Goal: Task Accomplishment & Management: Manage account settings

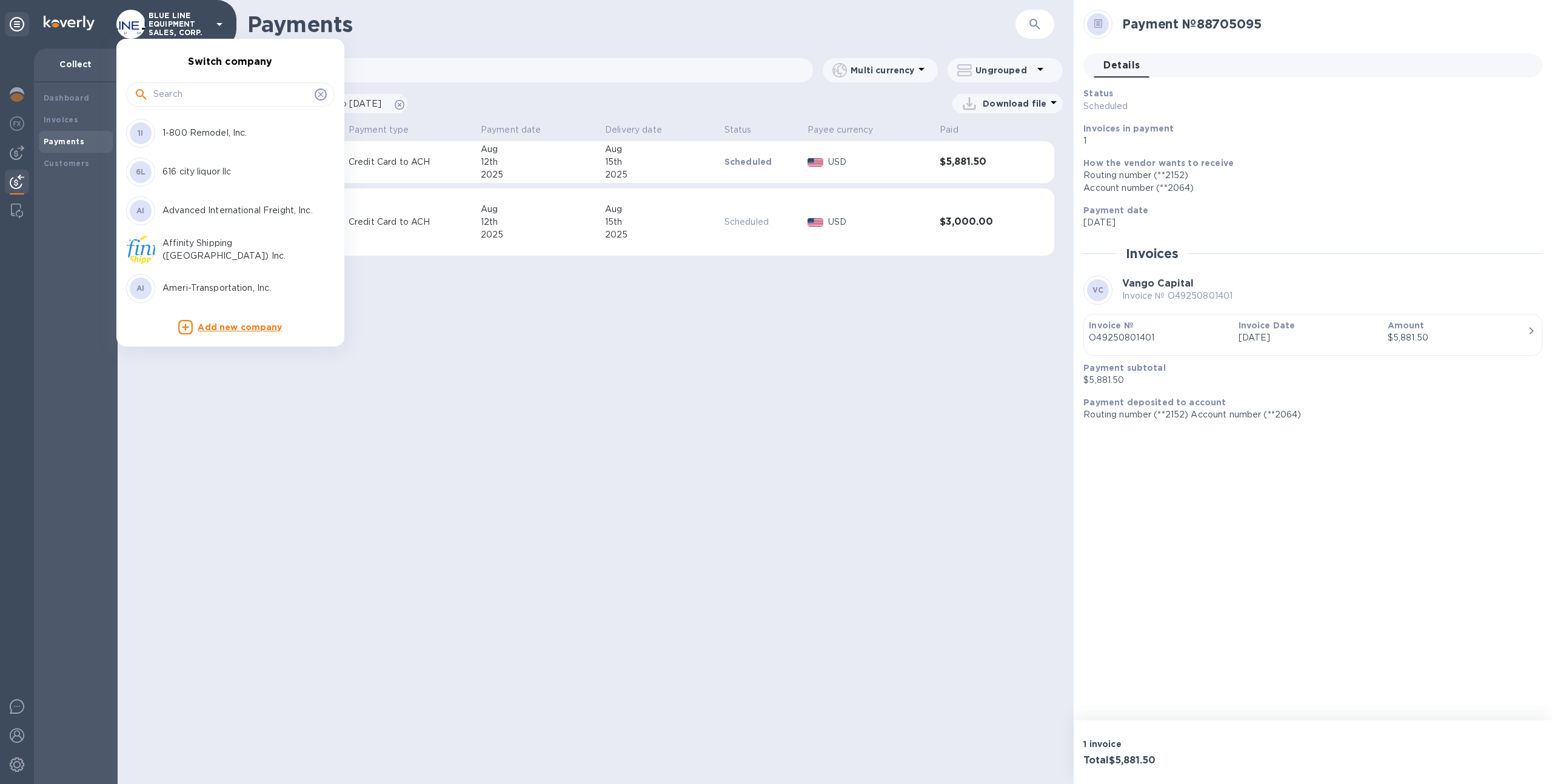
click at [187, 89] on input "text" at bounding box center [231, 95] width 156 height 18
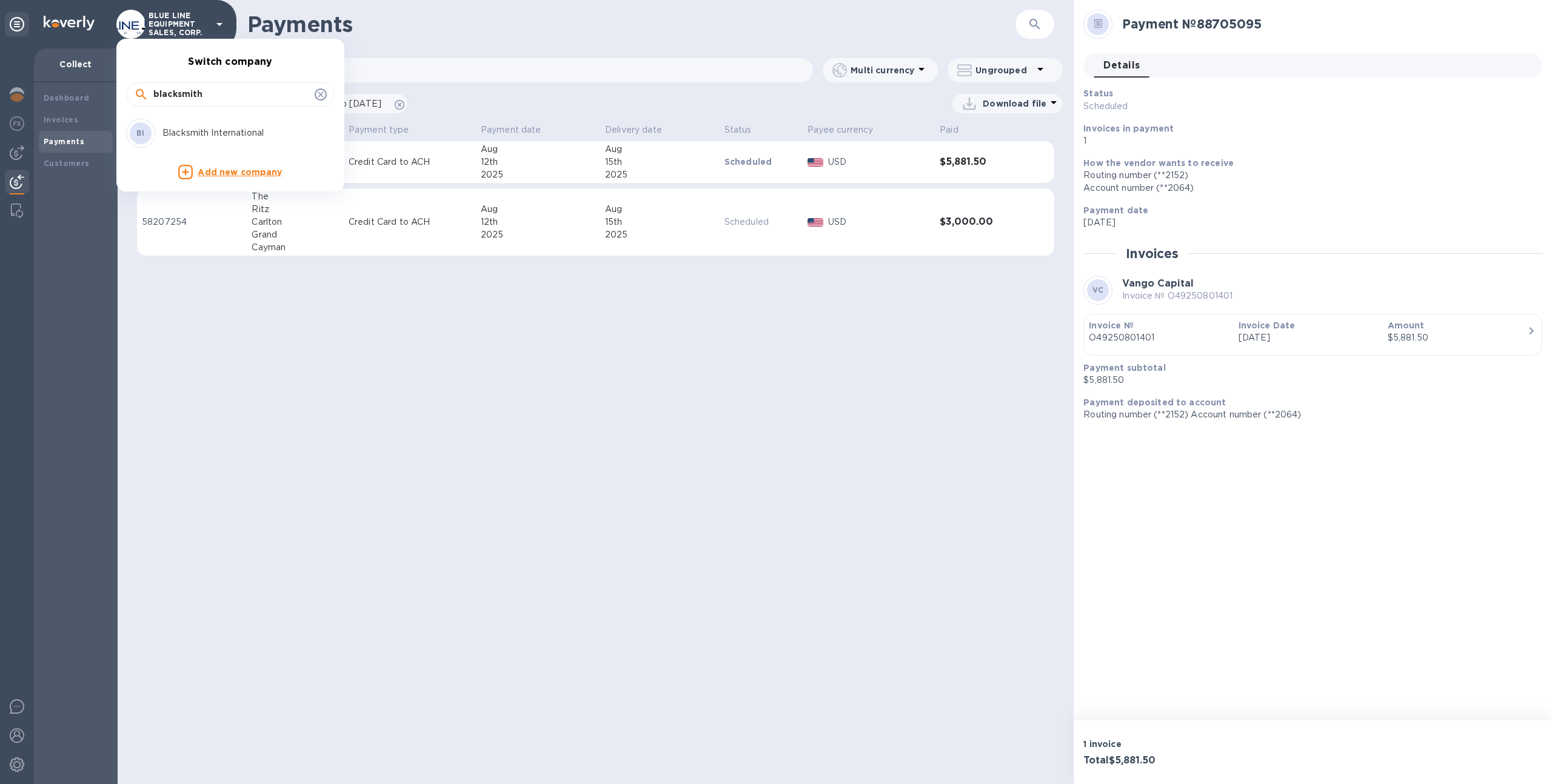
type input "blacksmith"
click at [167, 140] on div "BI Blacksmith International" at bounding box center [221, 133] width 189 height 29
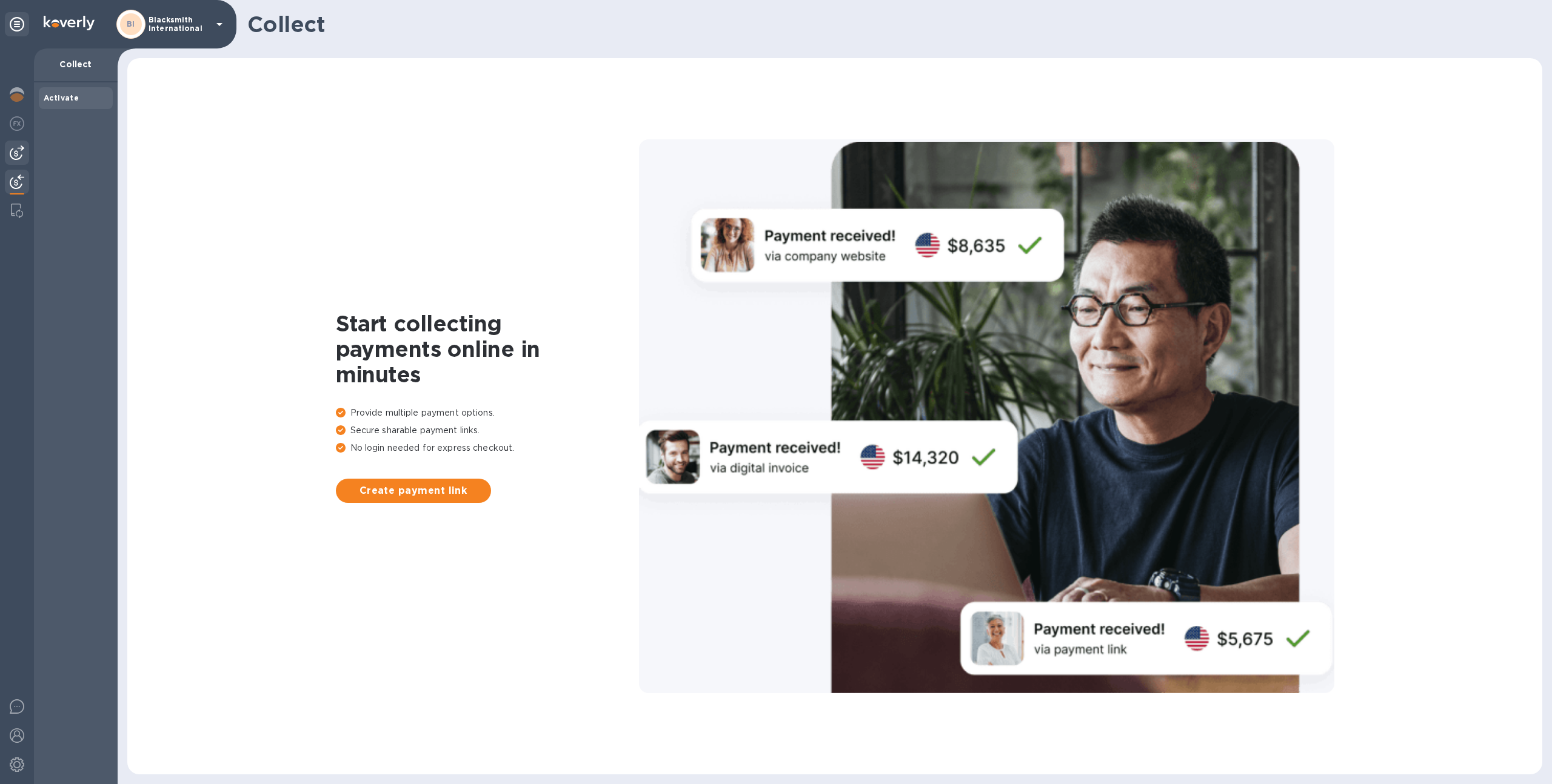
click at [14, 148] on img at bounding box center [17, 152] width 14 height 14
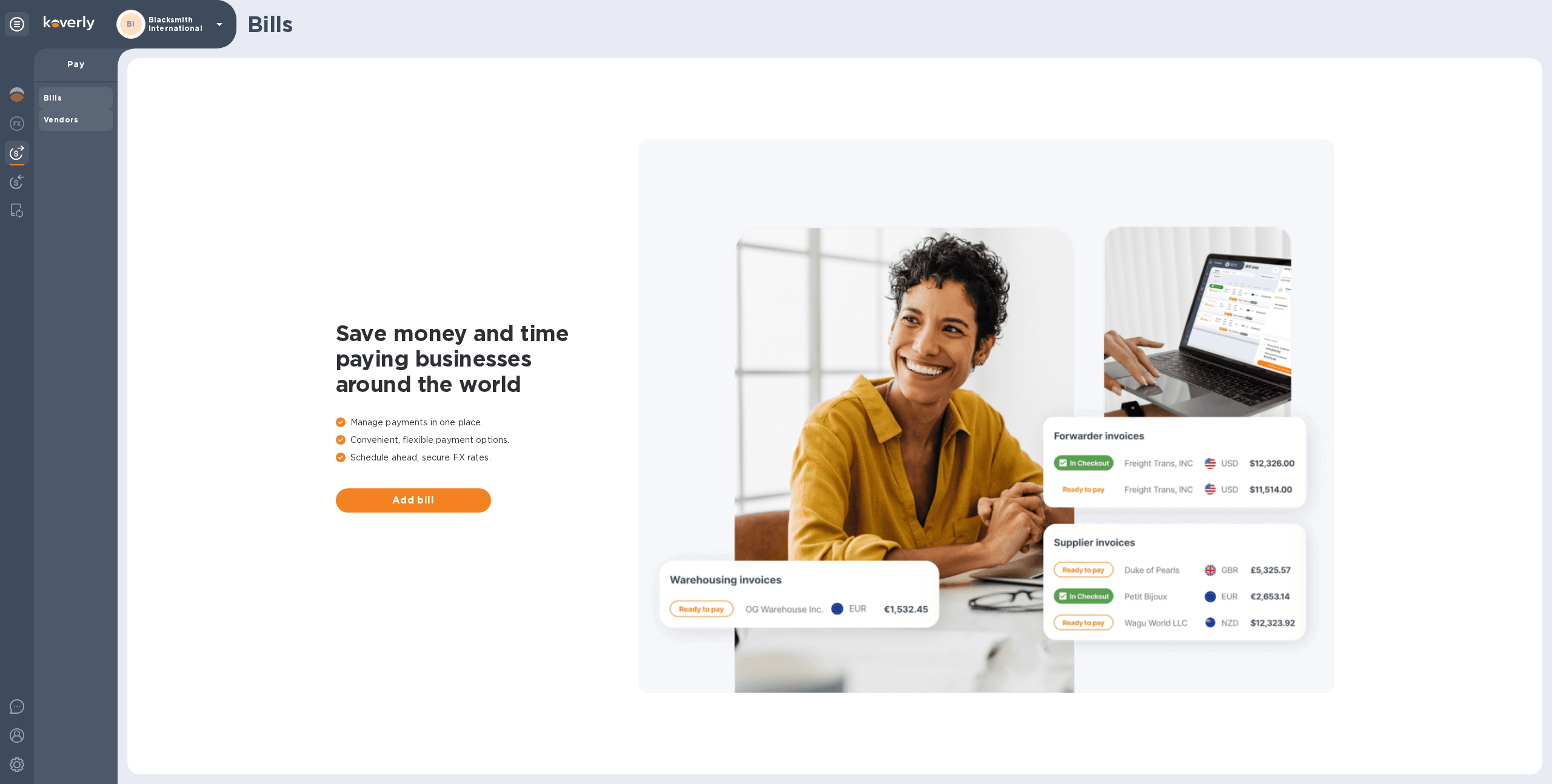
click at [48, 122] on b "Vendors" at bounding box center [61, 120] width 35 height 9
click at [14, 772] on img at bounding box center [17, 765] width 14 height 14
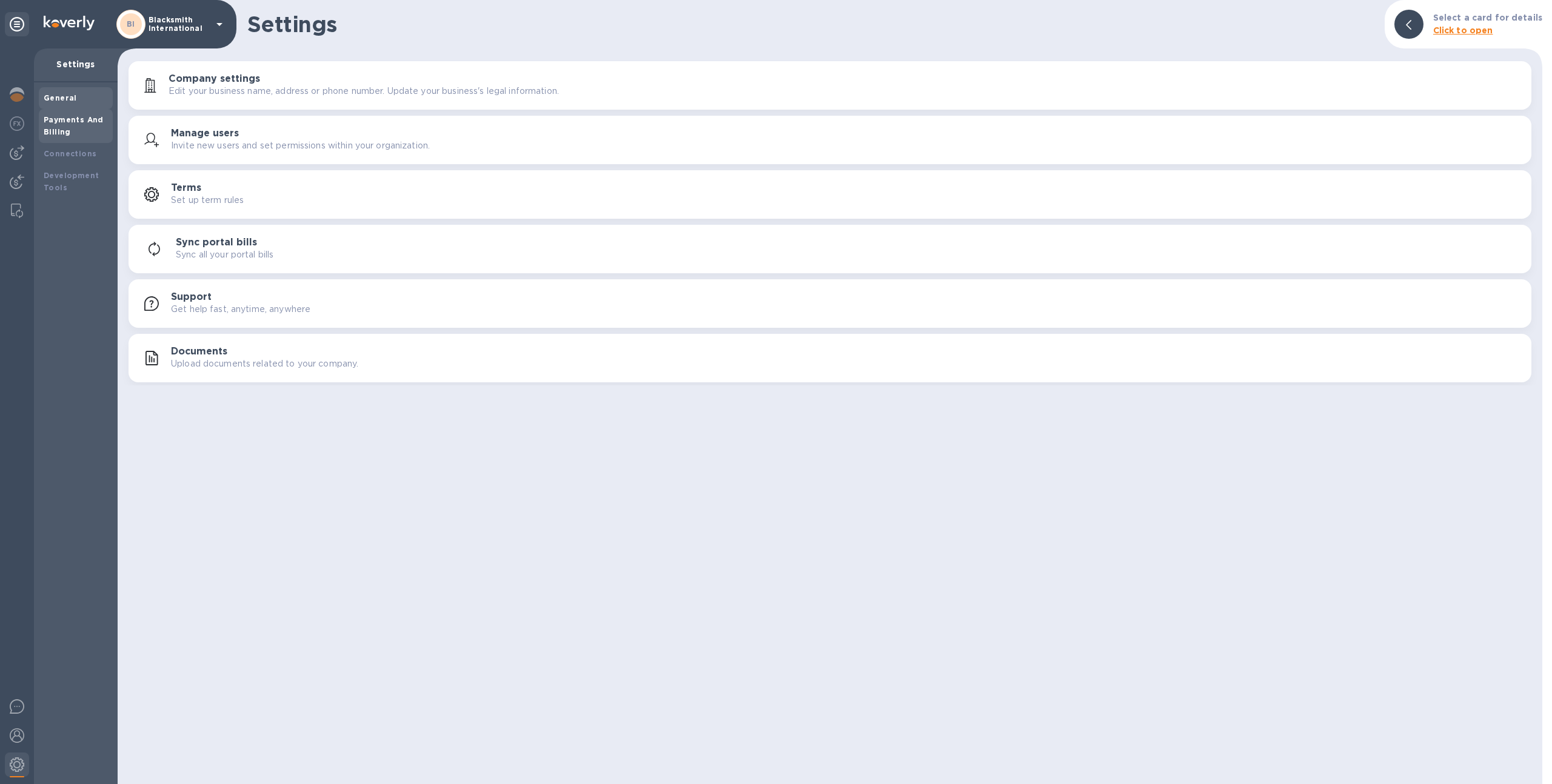
click at [89, 127] on div "Payments And Billing" at bounding box center [75, 126] width 64 height 24
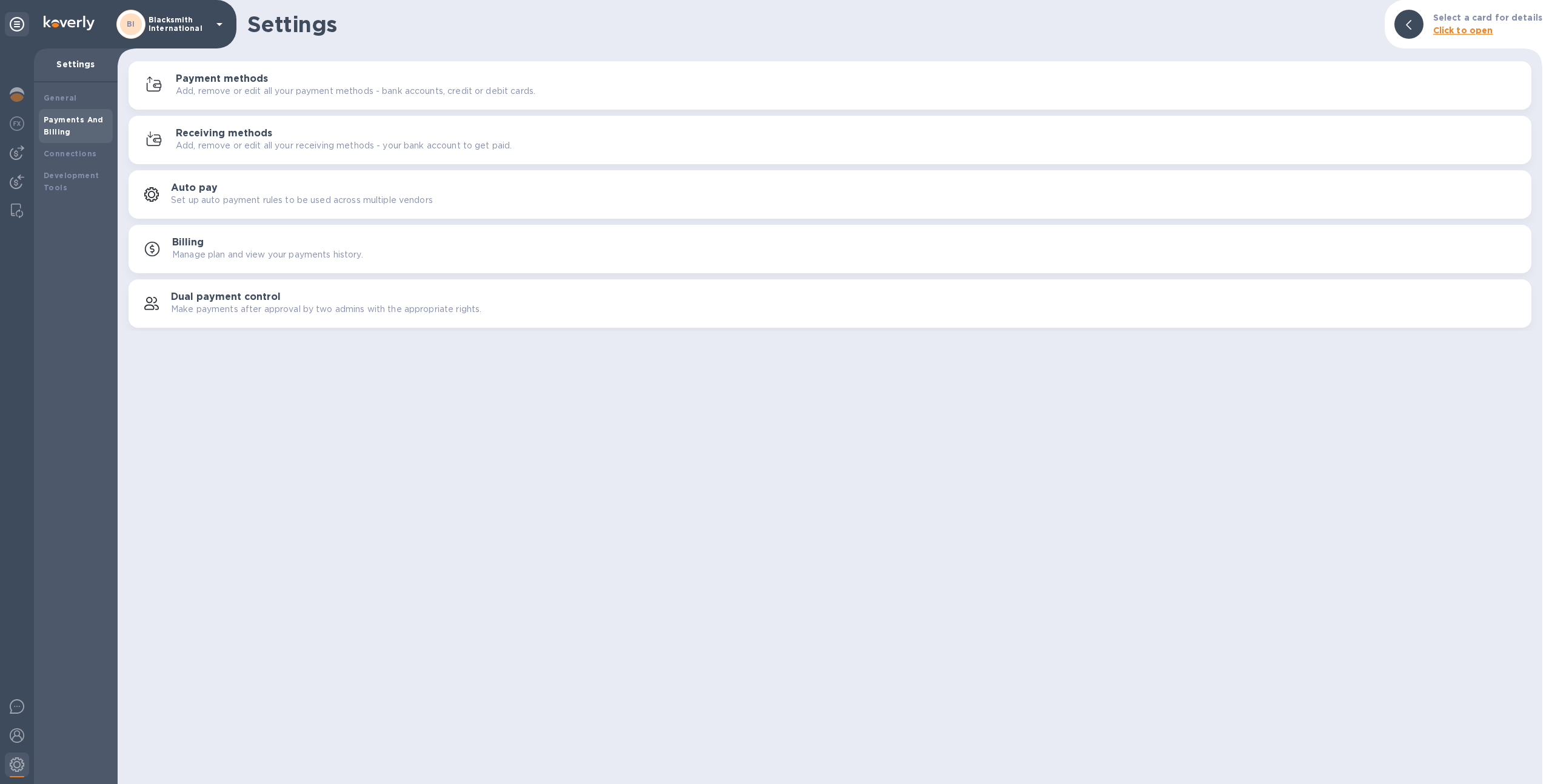
click at [286, 61] on button "Payment methods Add, remove or edit all your payment methods - bank accounts, c…" at bounding box center [830, 85] width 1403 height 49
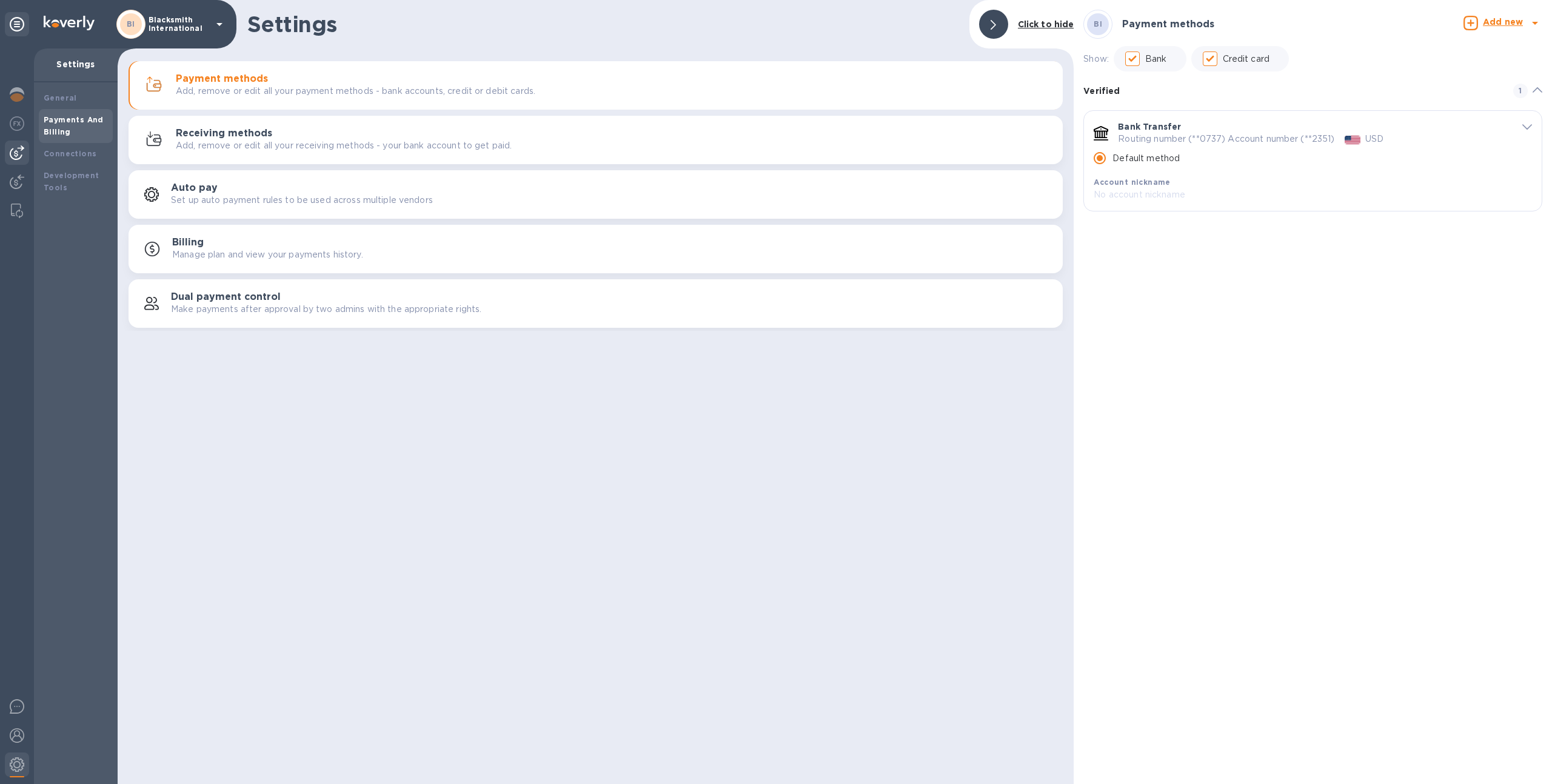
click at [12, 150] on img at bounding box center [17, 152] width 14 height 14
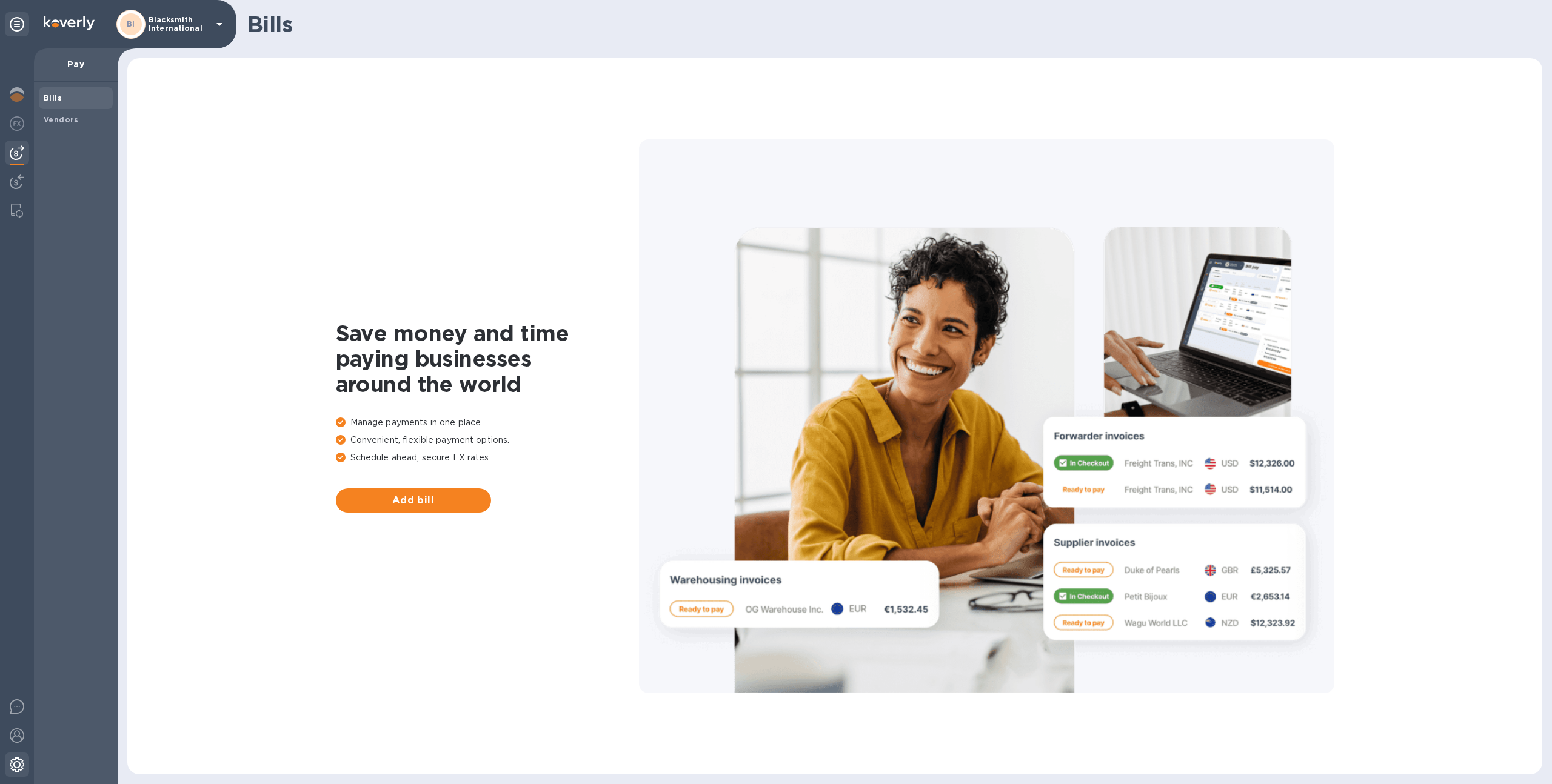
click at [20, 758] on img at bounding box center [17, 765] width 14 height 14
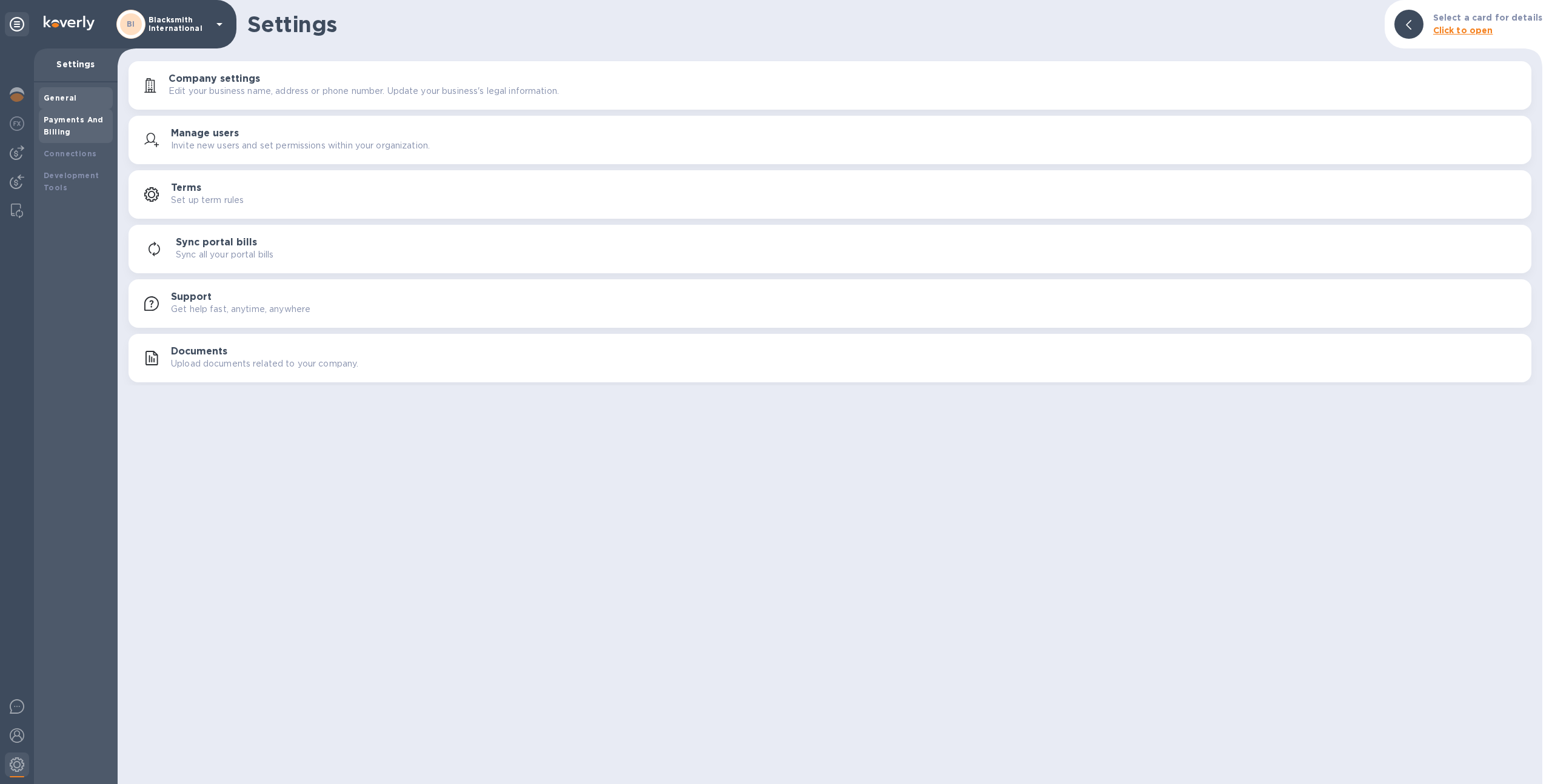
click at [100, 114] on div "Payments And Billing" at bounding box center [75, 126] width 64 height 24
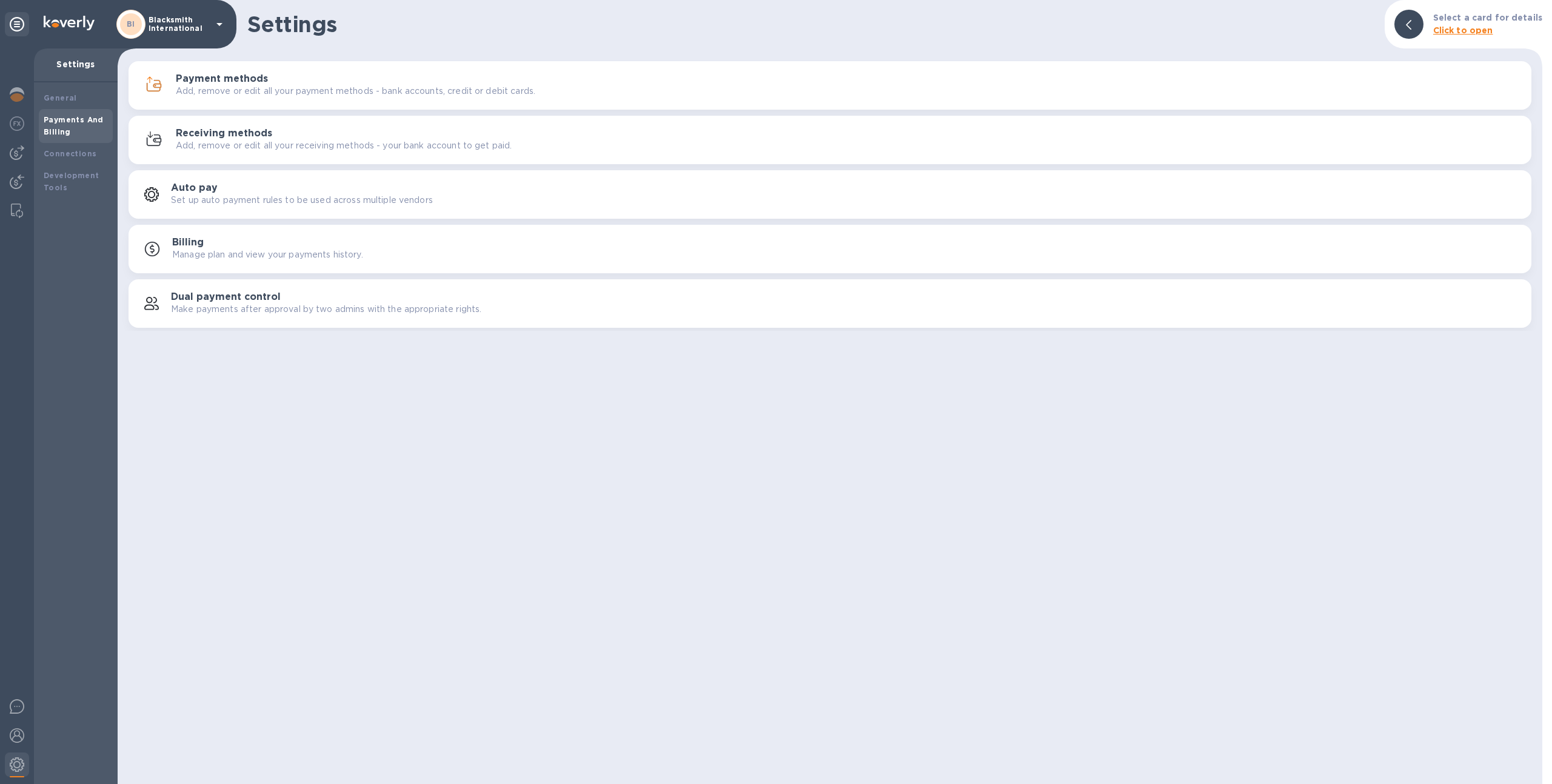
click at [241, 93] on p "Add, remove or edit all your payment methods - bank accounts, credit or debit c…" at bounding box center [355, 91] width 360 height 13
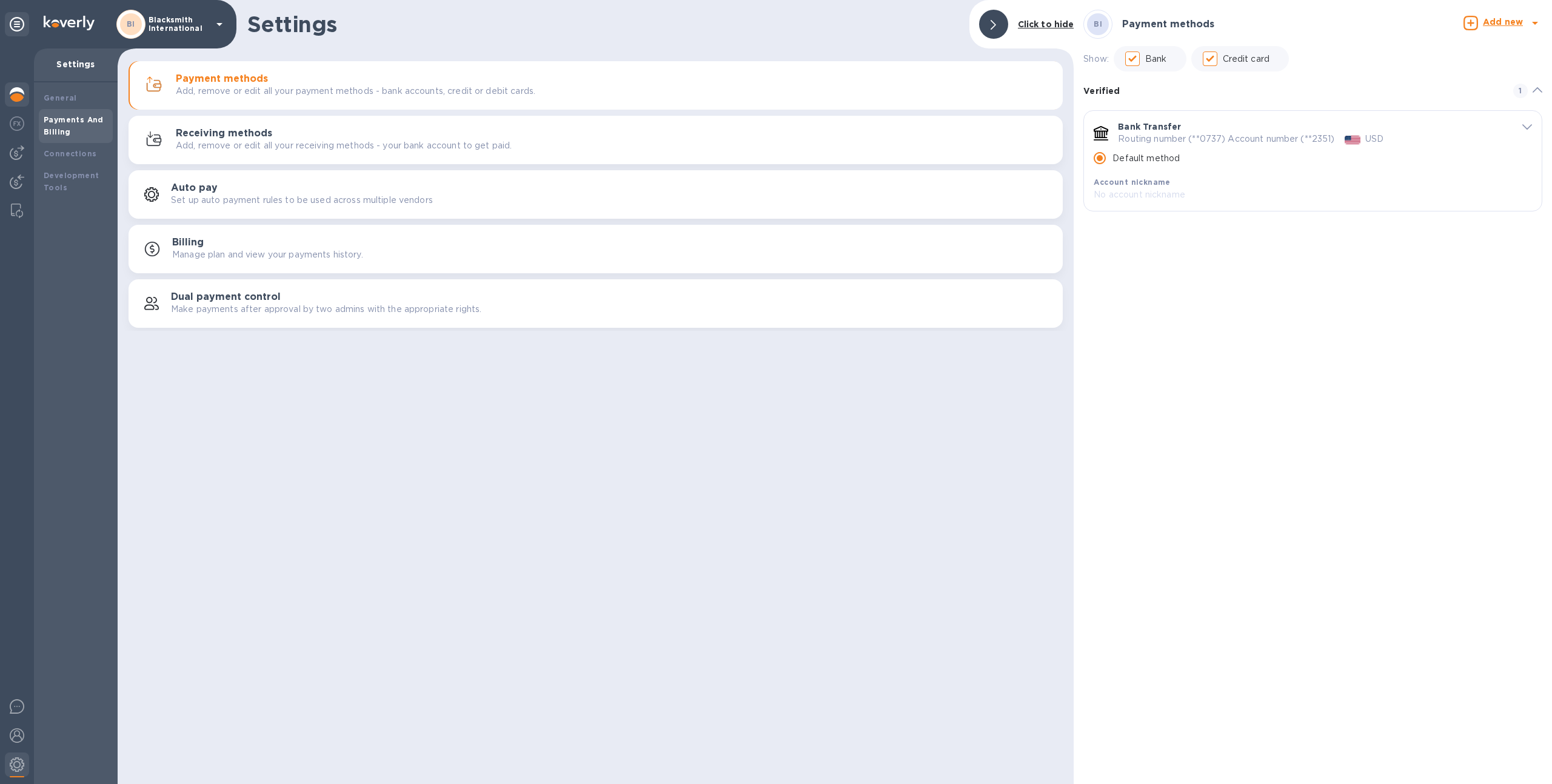
click at [6, 91] on div at bounding box center [16, 95] width 24 height 27
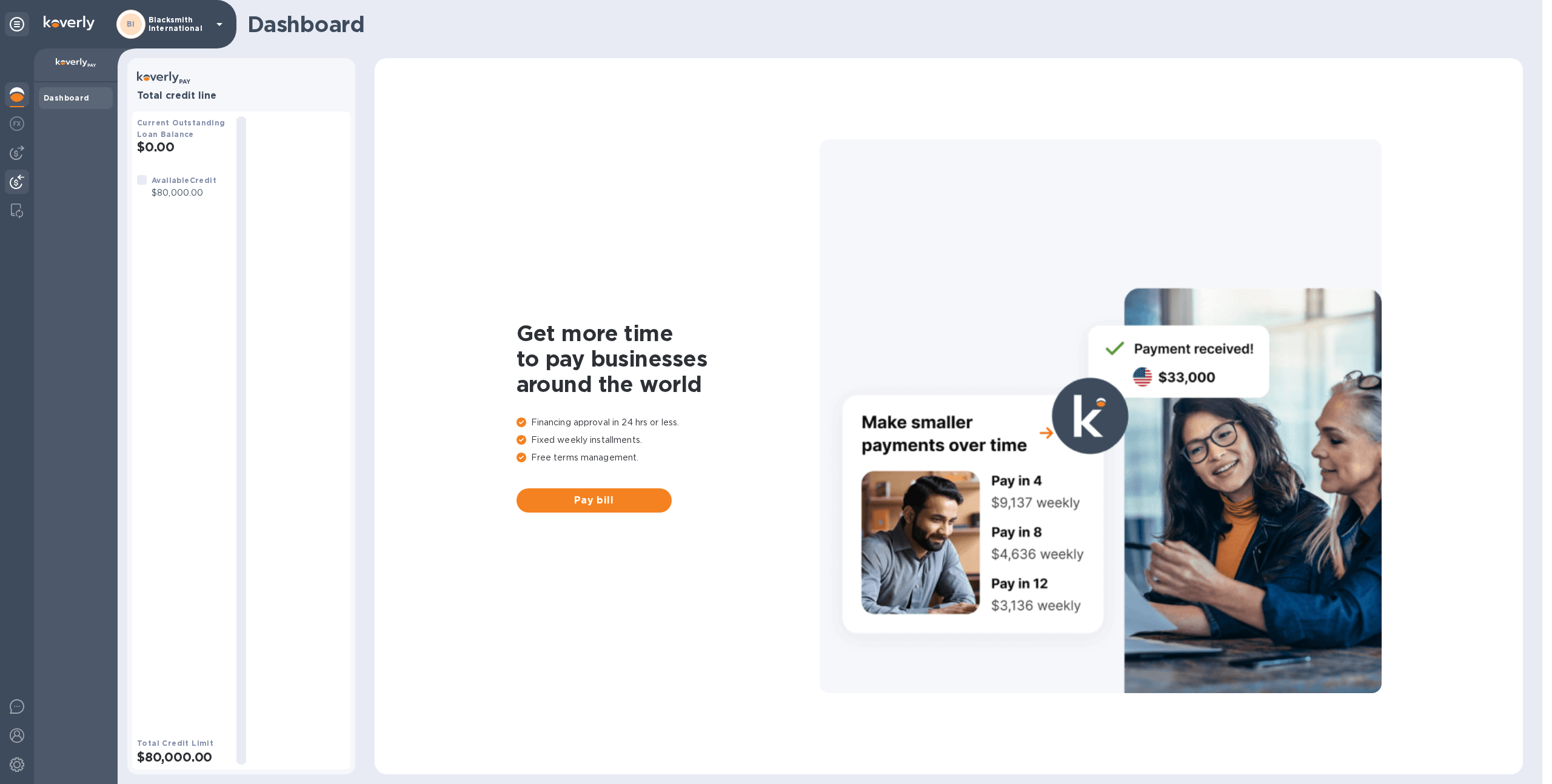
click at [21, 179] on img at bounding box center [17, 181] width 14 height 14
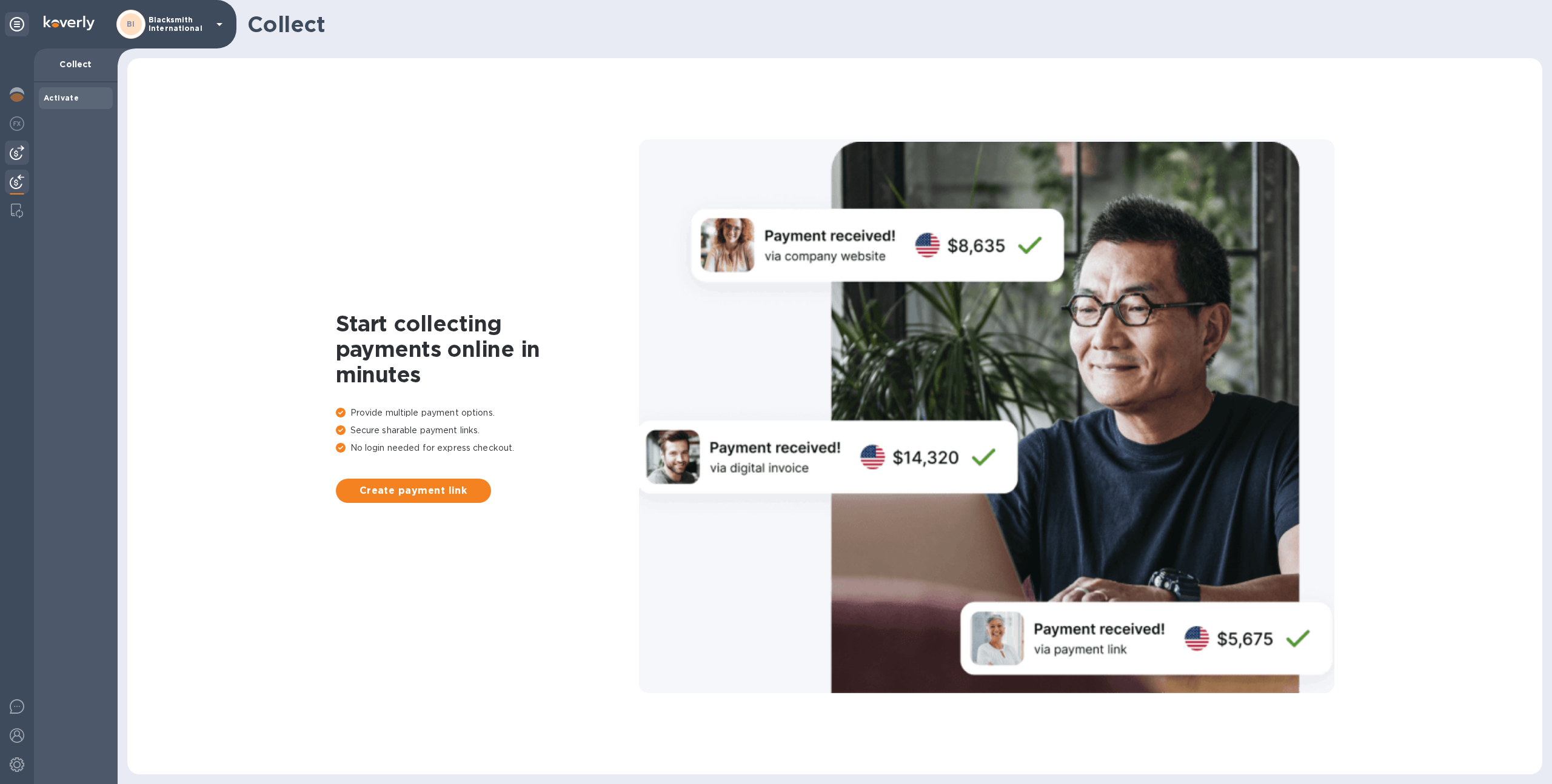
click at [18, 160] on div at bounding box center [16, 152] width 24 height 24
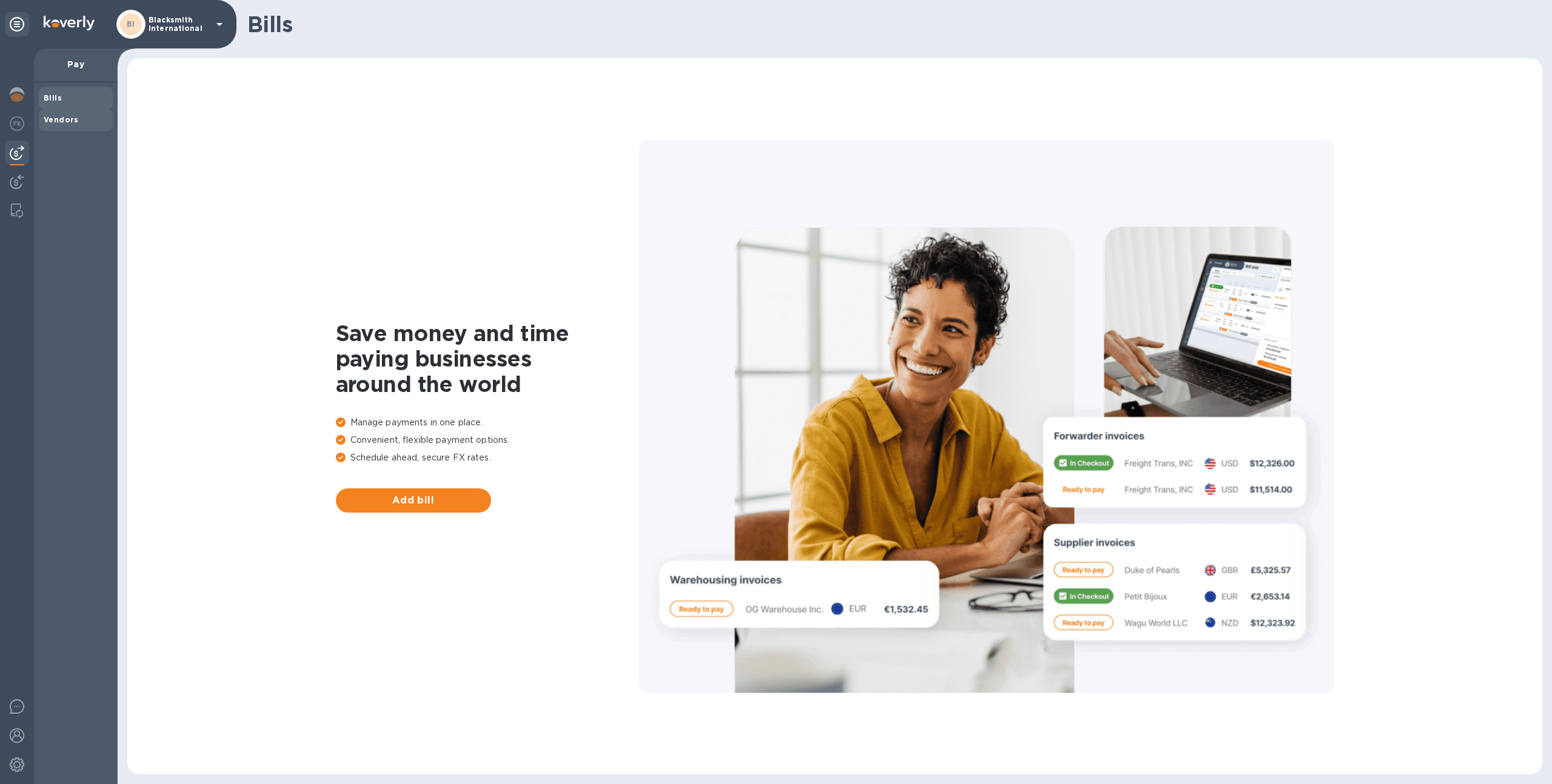
click at [87, 129] on div "Vendors" at bounding box center [76, 120] width 74 height 22
click at [16, 759] on img at bounding box center [17, 765] width 14 height 14
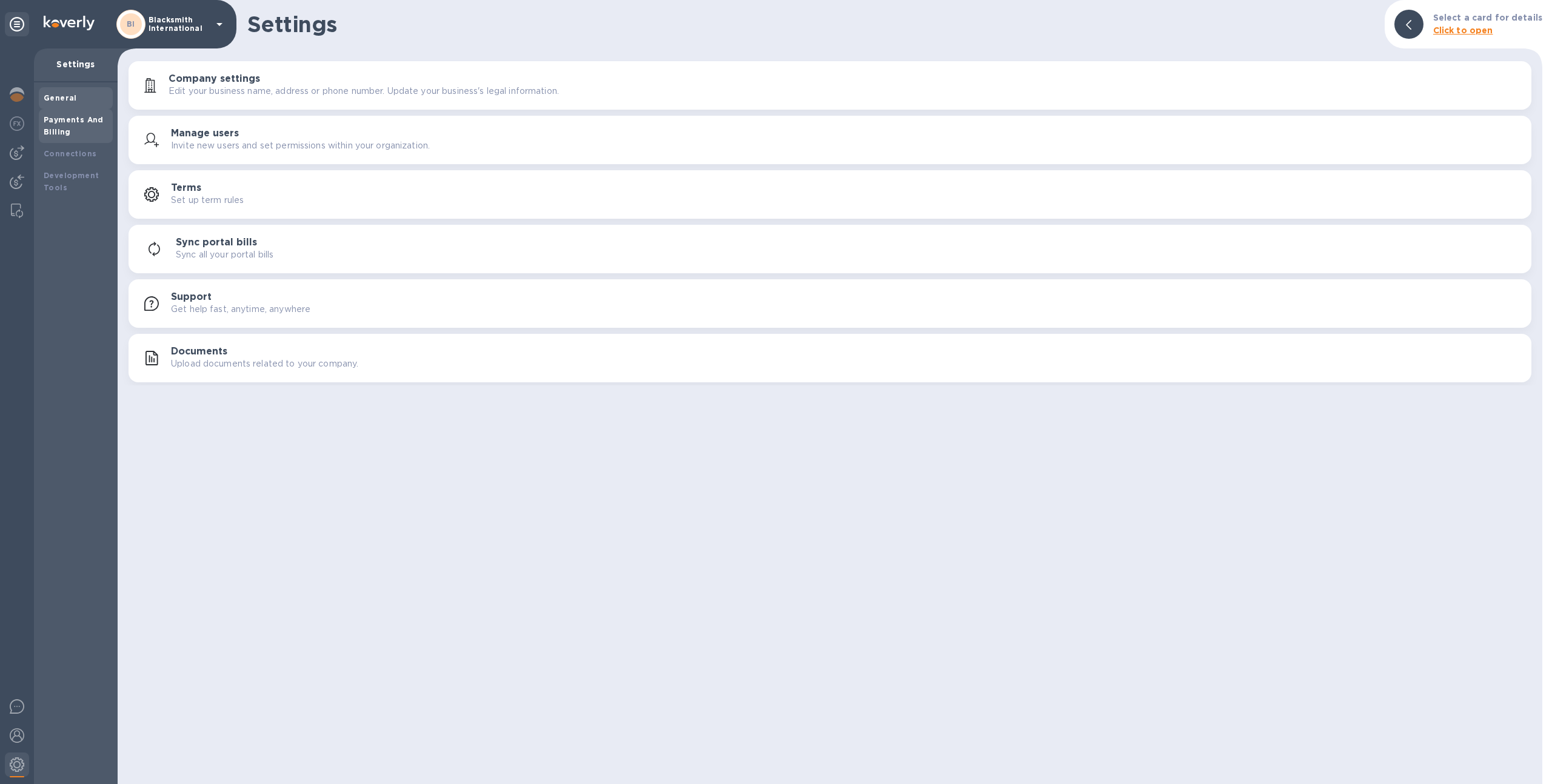
click at [65, 121] on b "Payments And Billing" at bounding box center [73, 126] width 60 height 21
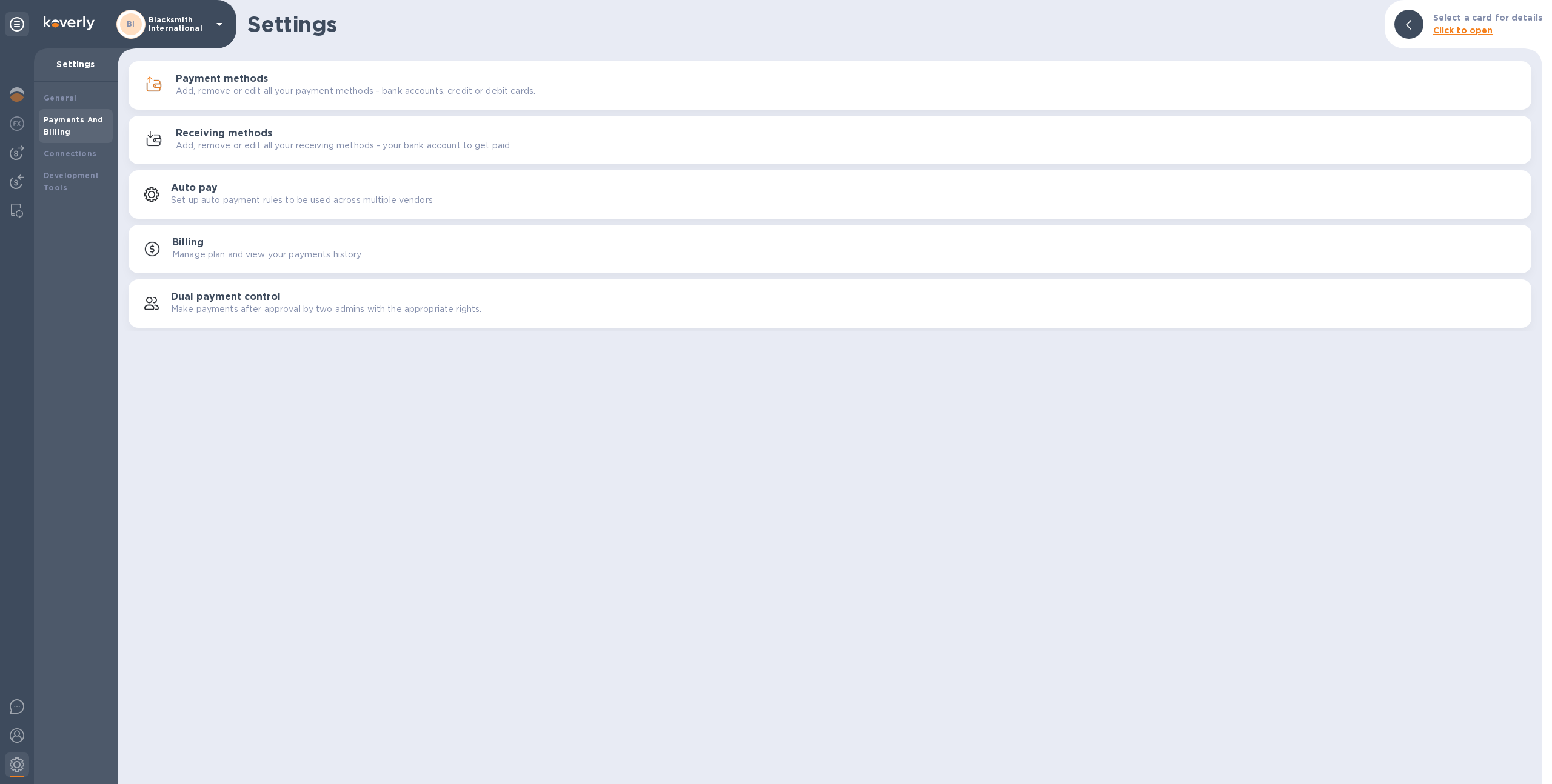
click at [174, 88] on div "button" at bounding box center [157, 86] width 38 height 19
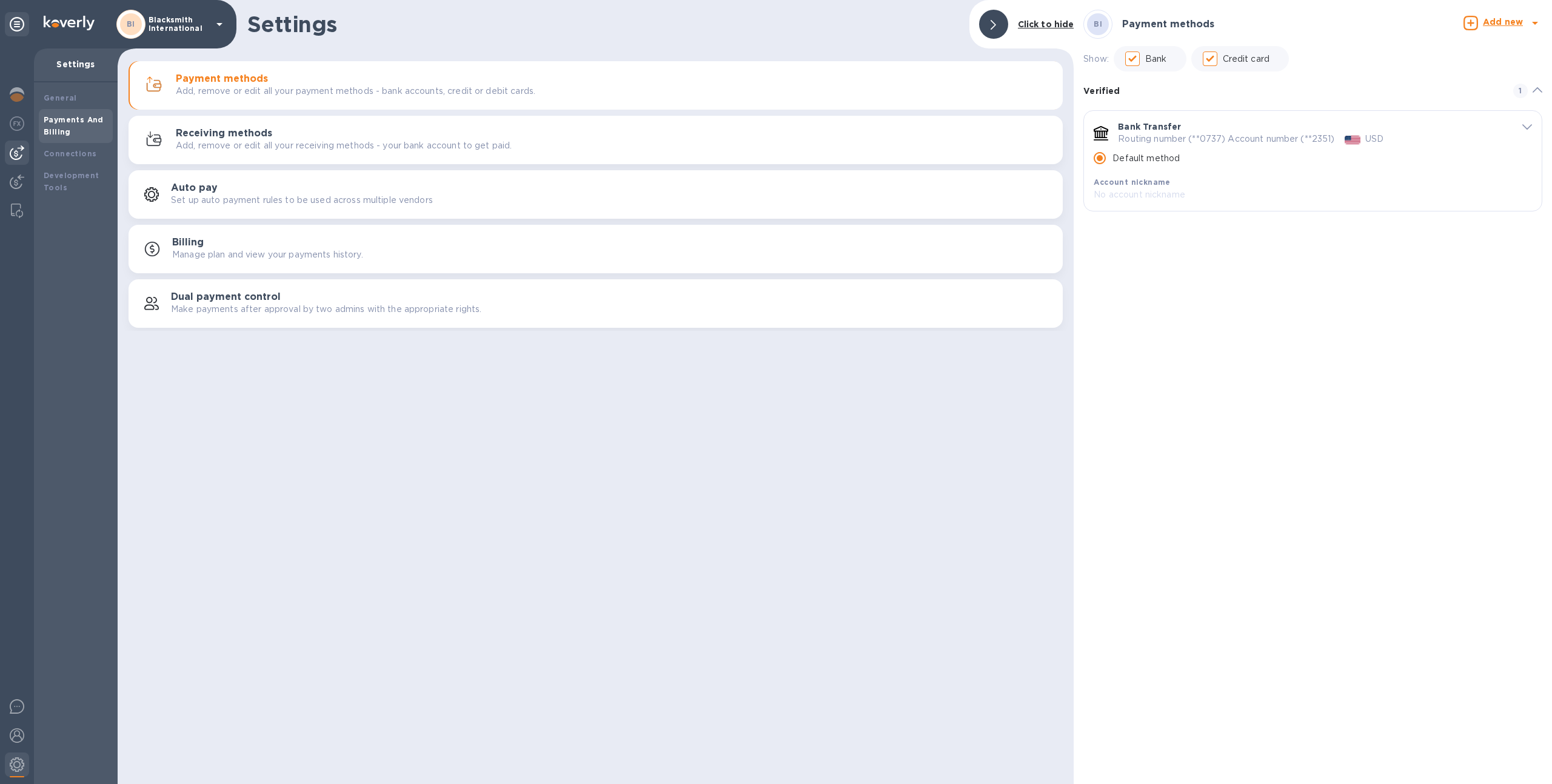
click at [25, 154] on div at bounding box center [16, 152] width 24 height 24
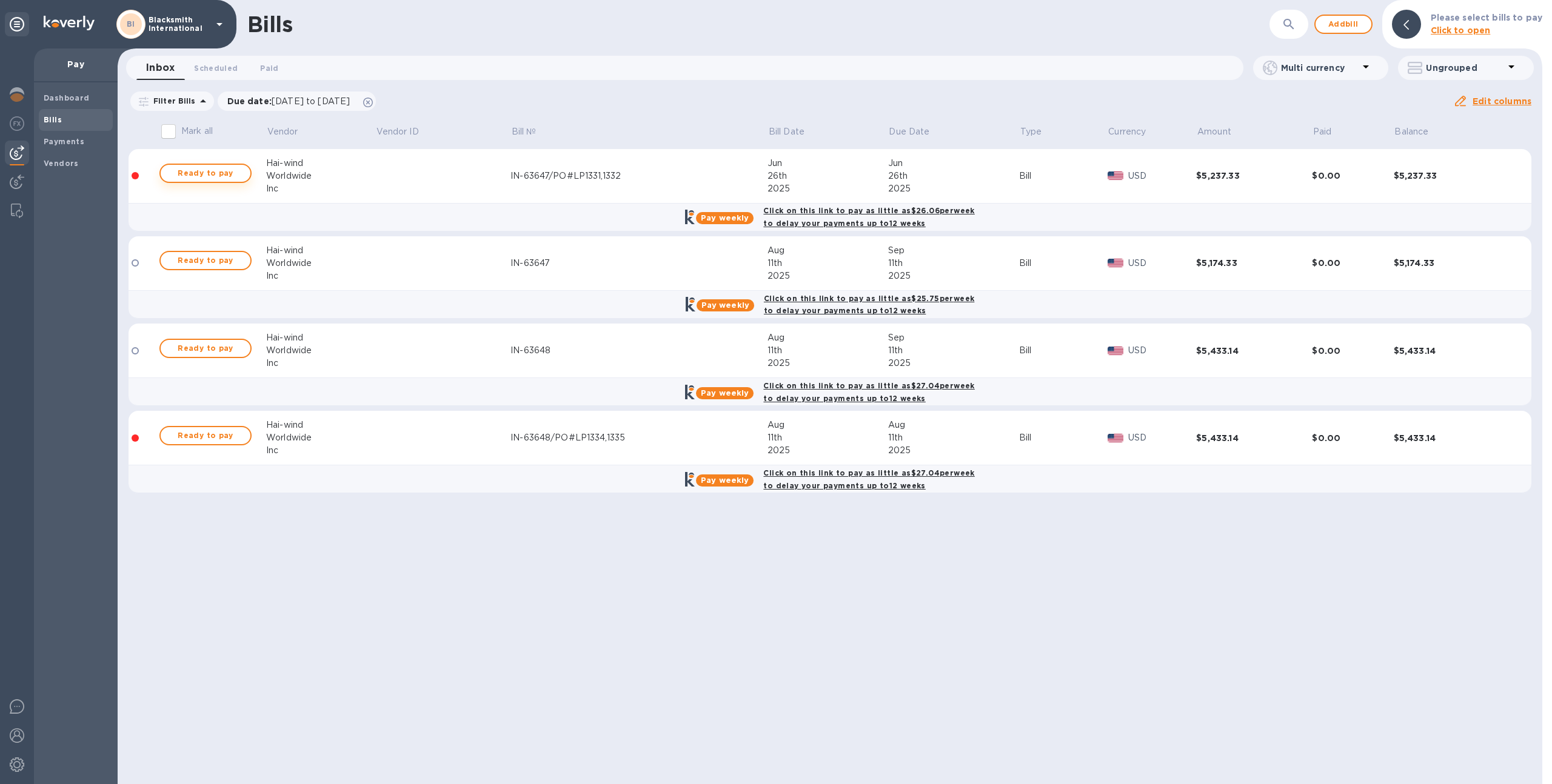
click at [224, 175] on span "Ready to pay" at bounding box center [206, 173] width 70 height 14
click at [225, 174] on span "Ready to pay" at bounding box center [206, 173] width 70 height 14
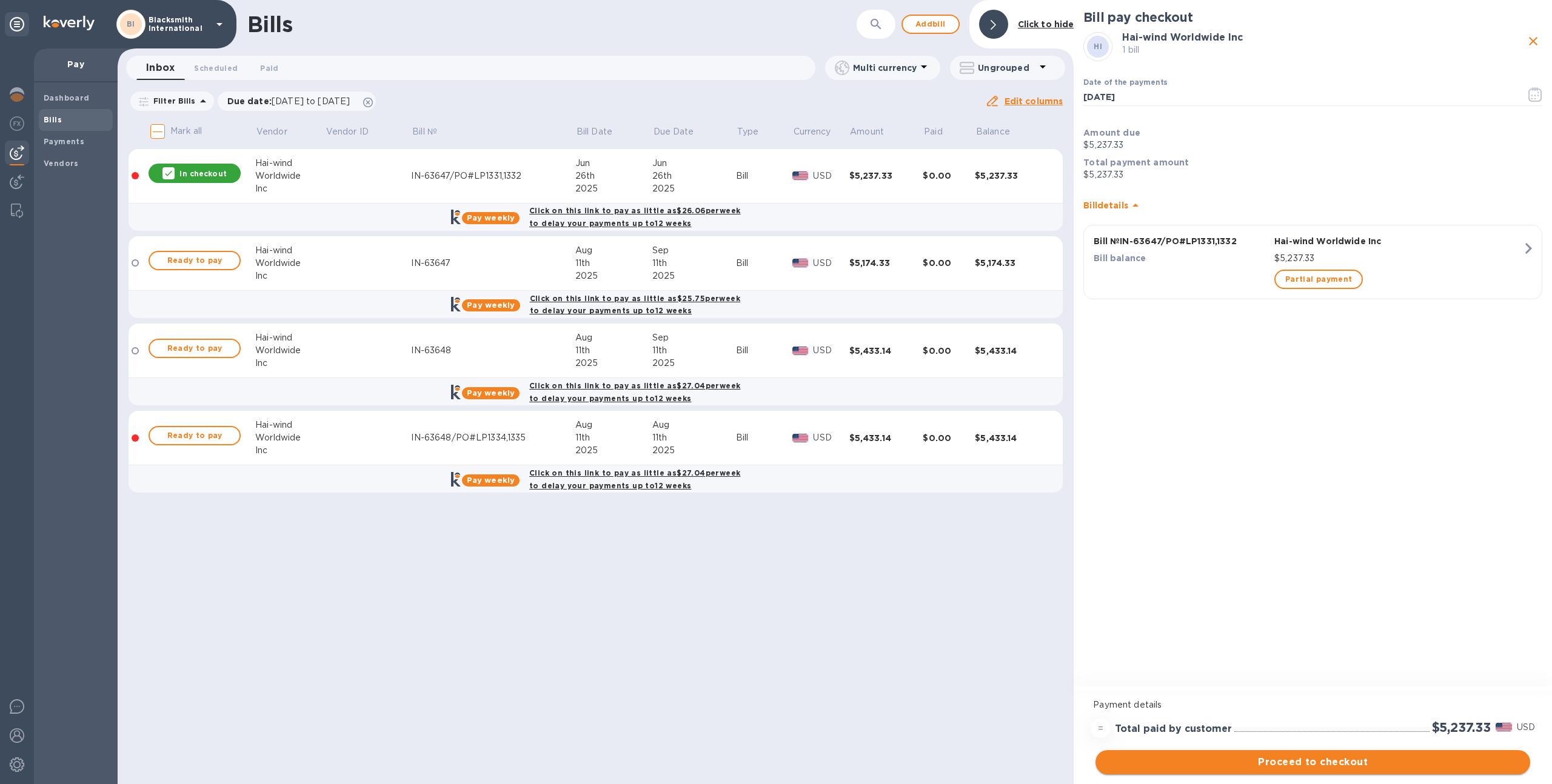
click at [1293, 760] on span "Proceed to checkout" at bounding box center [1313, 762] width 416 height 14
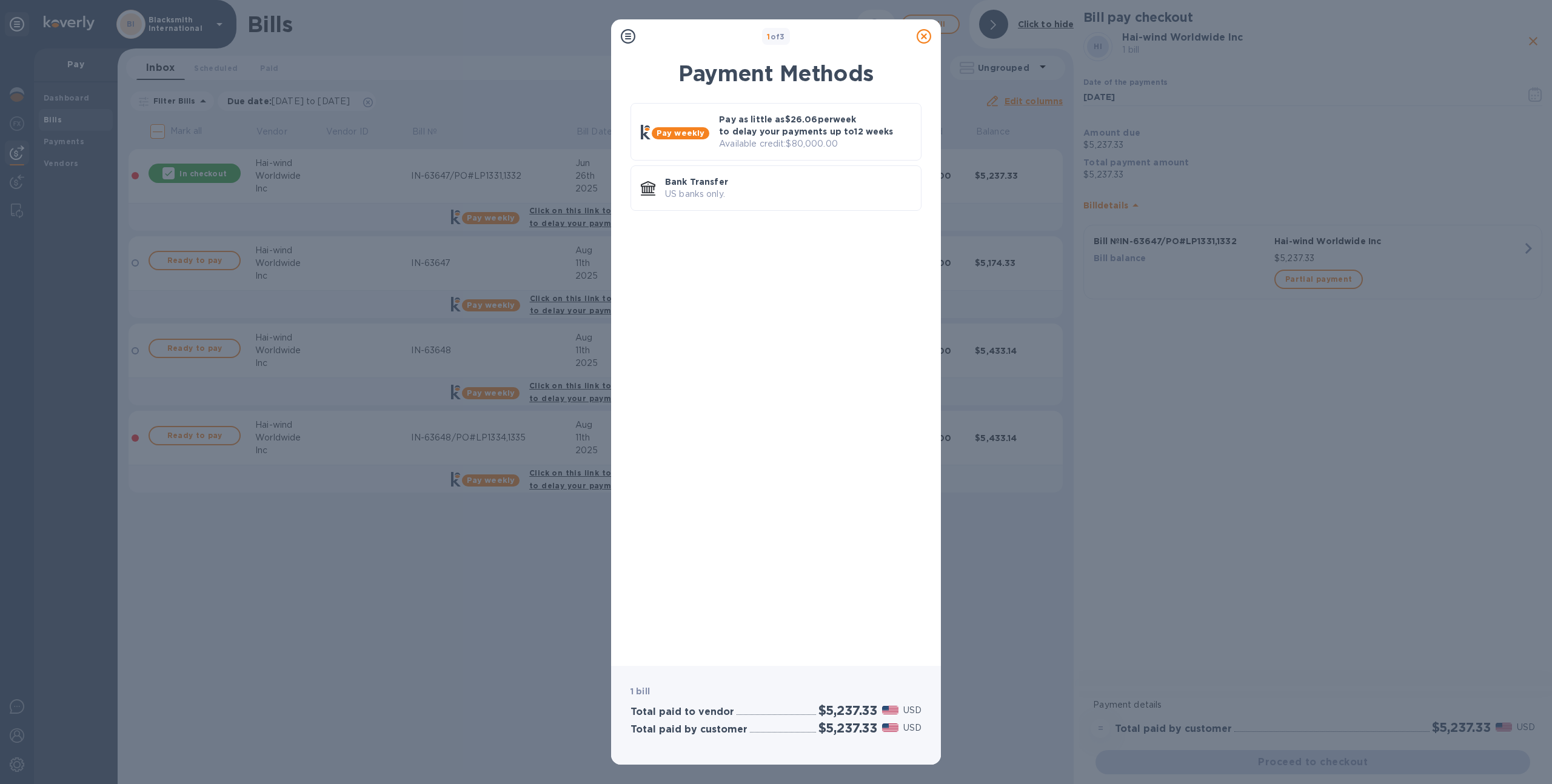
click at [921, 33] on icon at bounding box center [924, 36] width 14 height 14
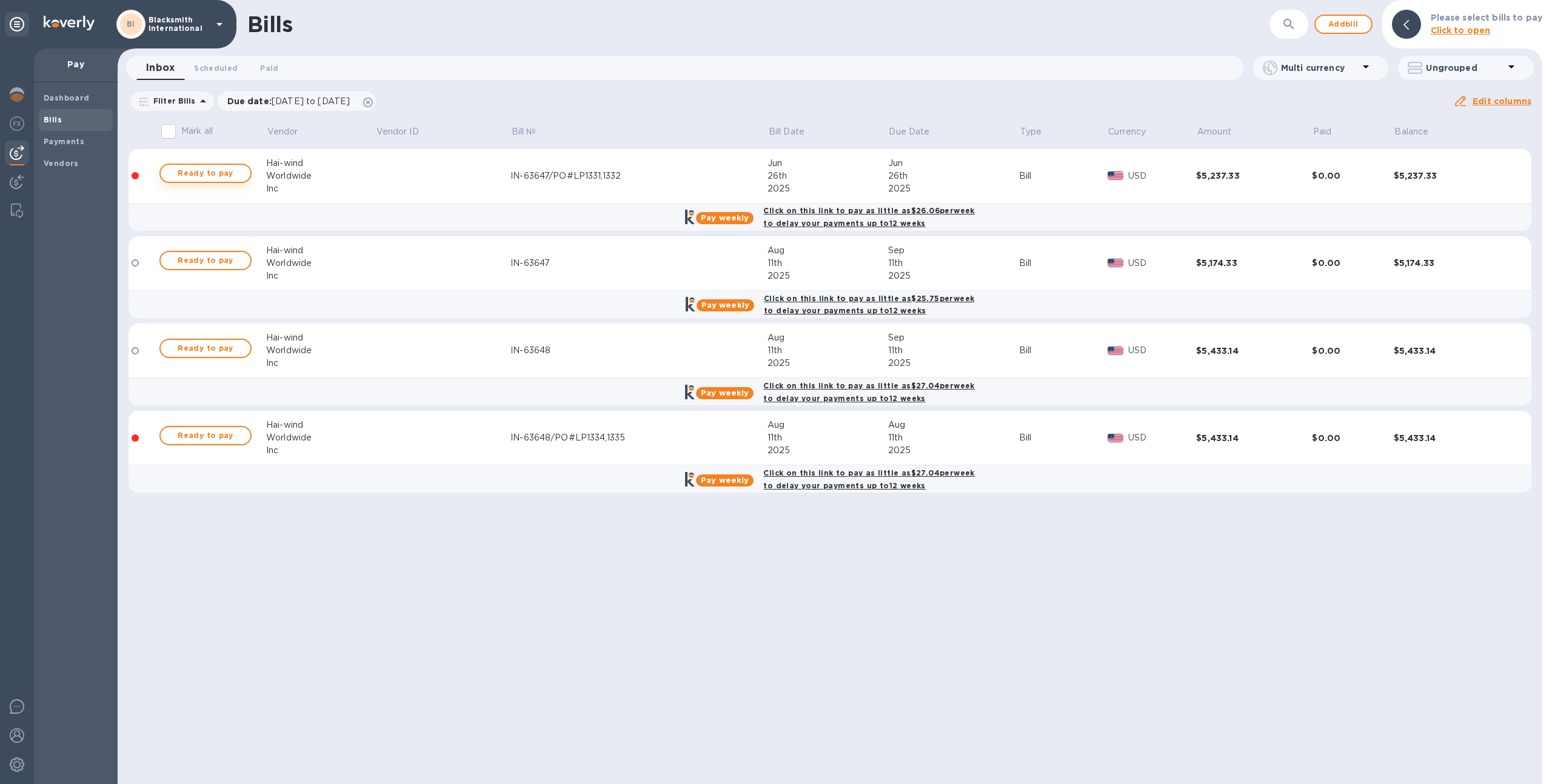
click at [204, 164] on button "Ready to pay" at bounding box center [206, 174] width 92 height 19
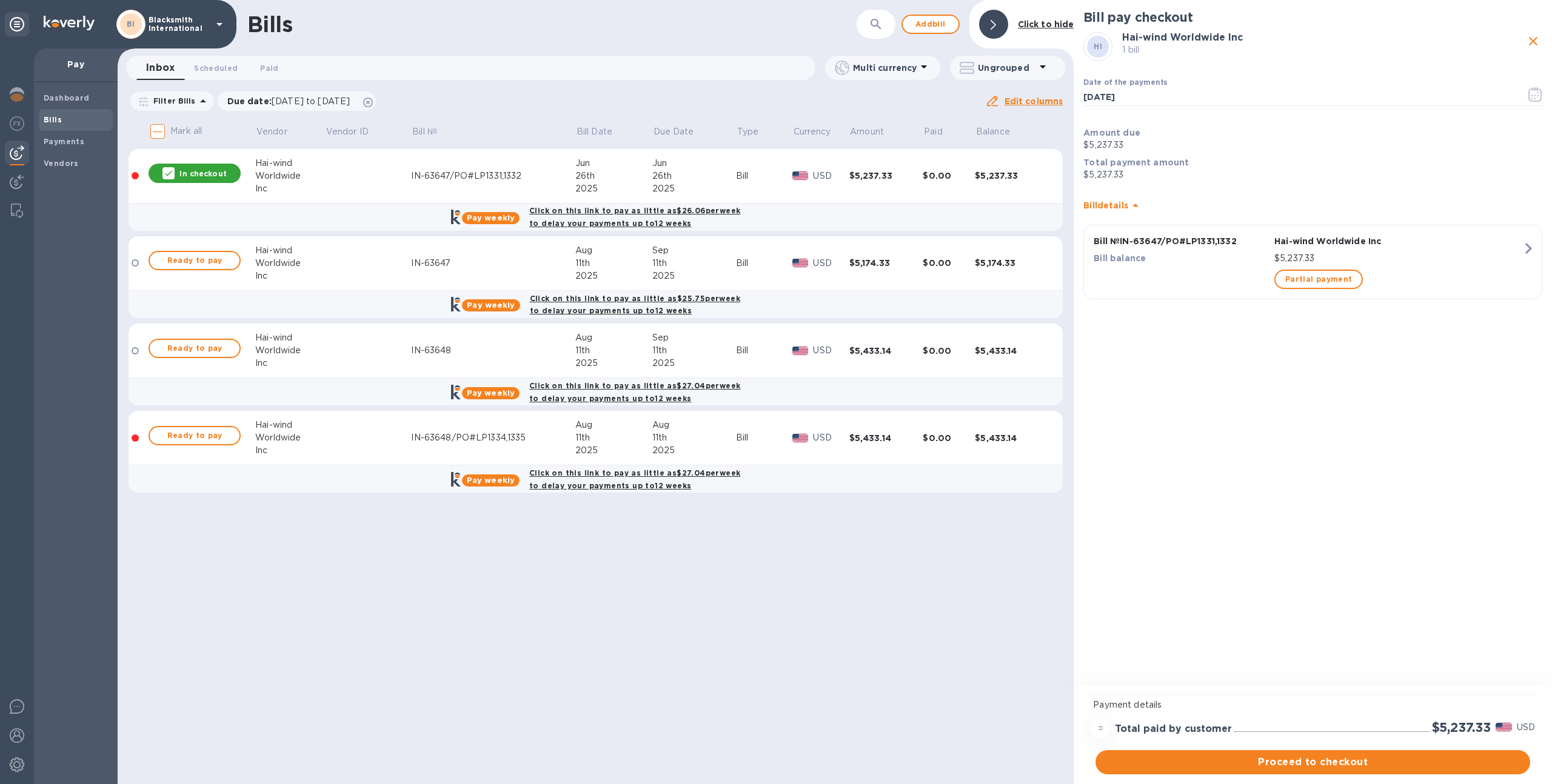
click at [1282, 761] on span "Proceed to checkout" at bounding box center [1313, 762] width 416 height 14
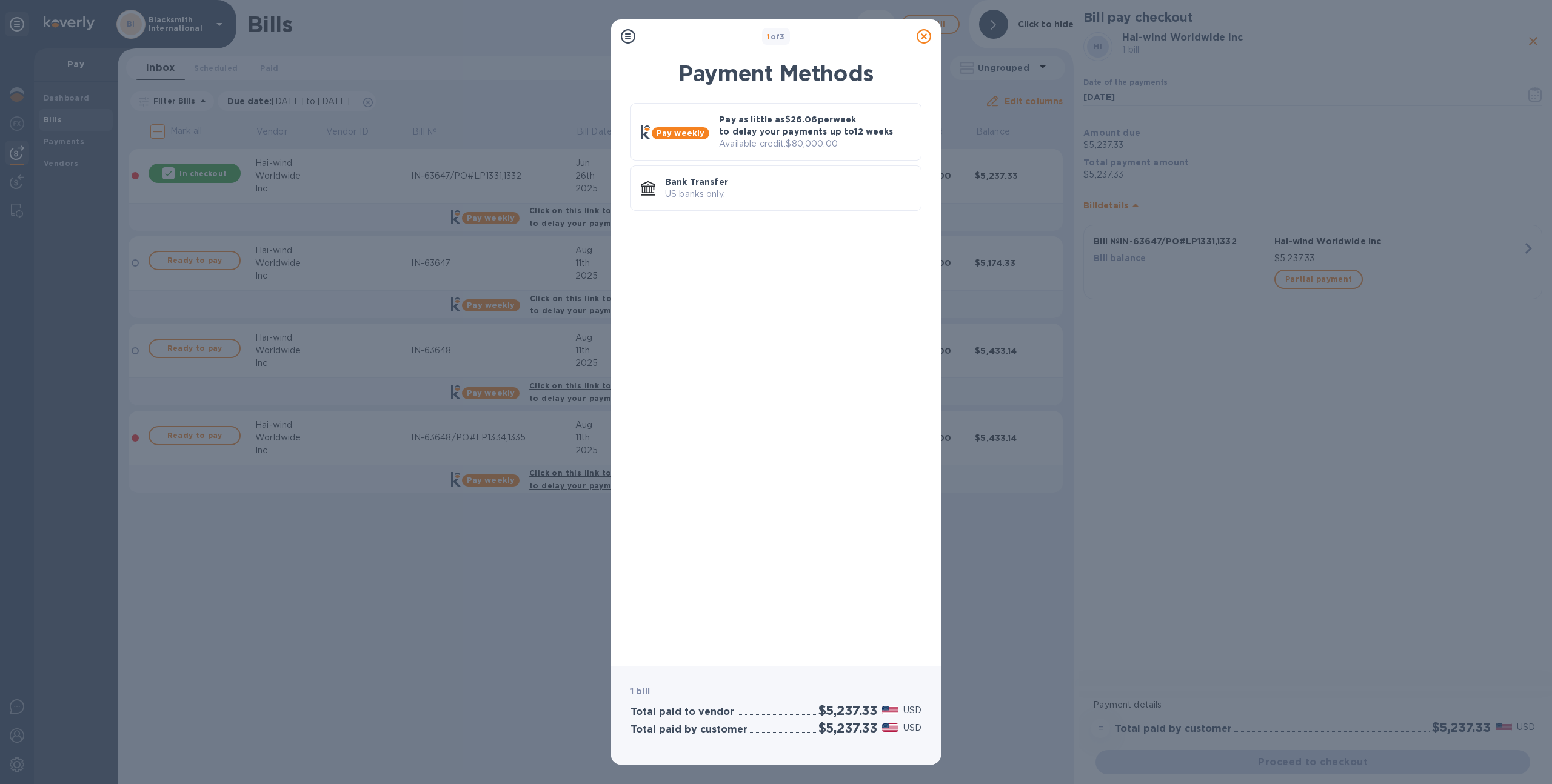
click at [924, 41] on icon at bounding box center [924, 36] width 14 height 14
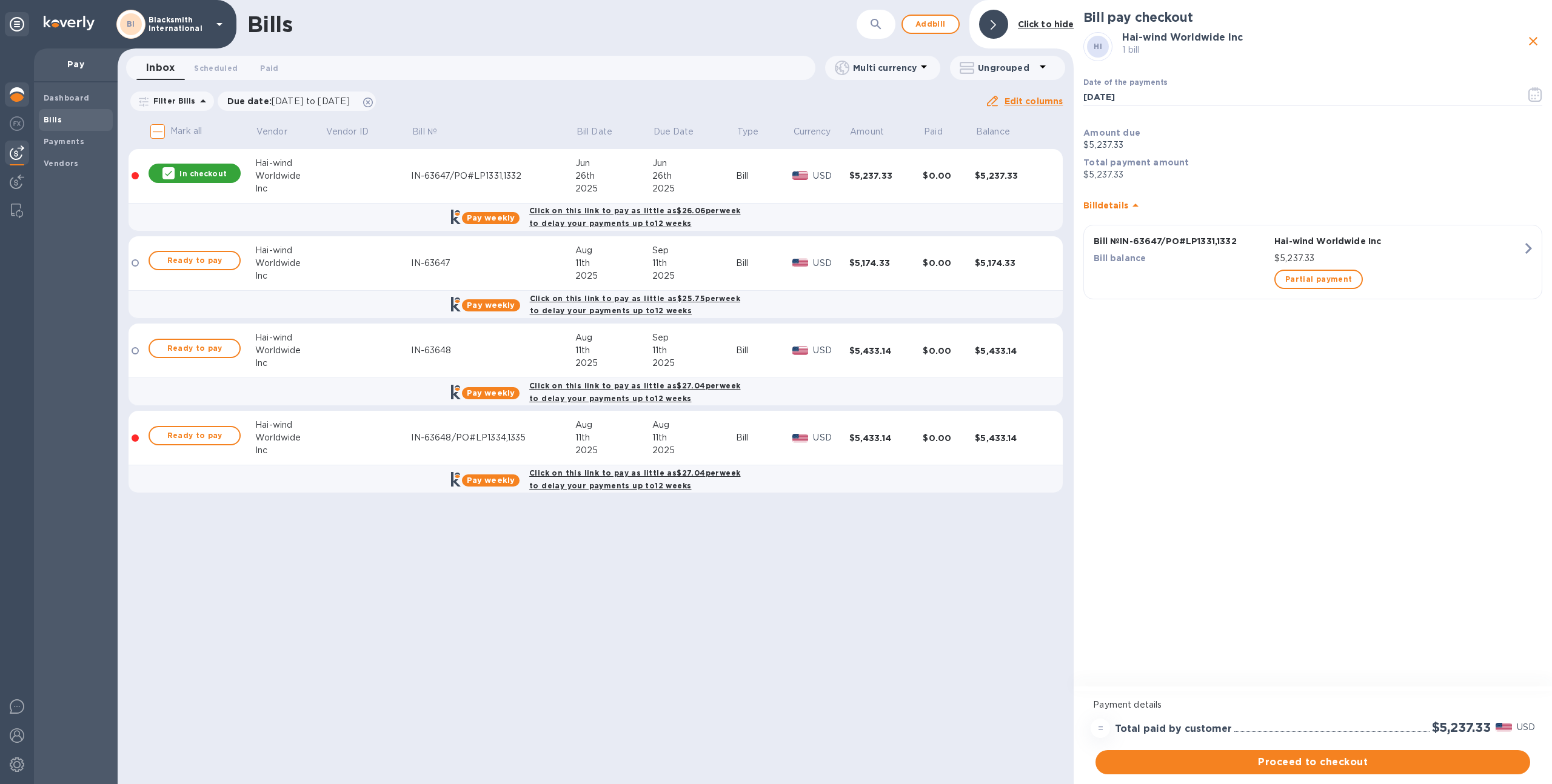
click at [14, 87] on img at bounding box center [17, 95] width 14 height 14
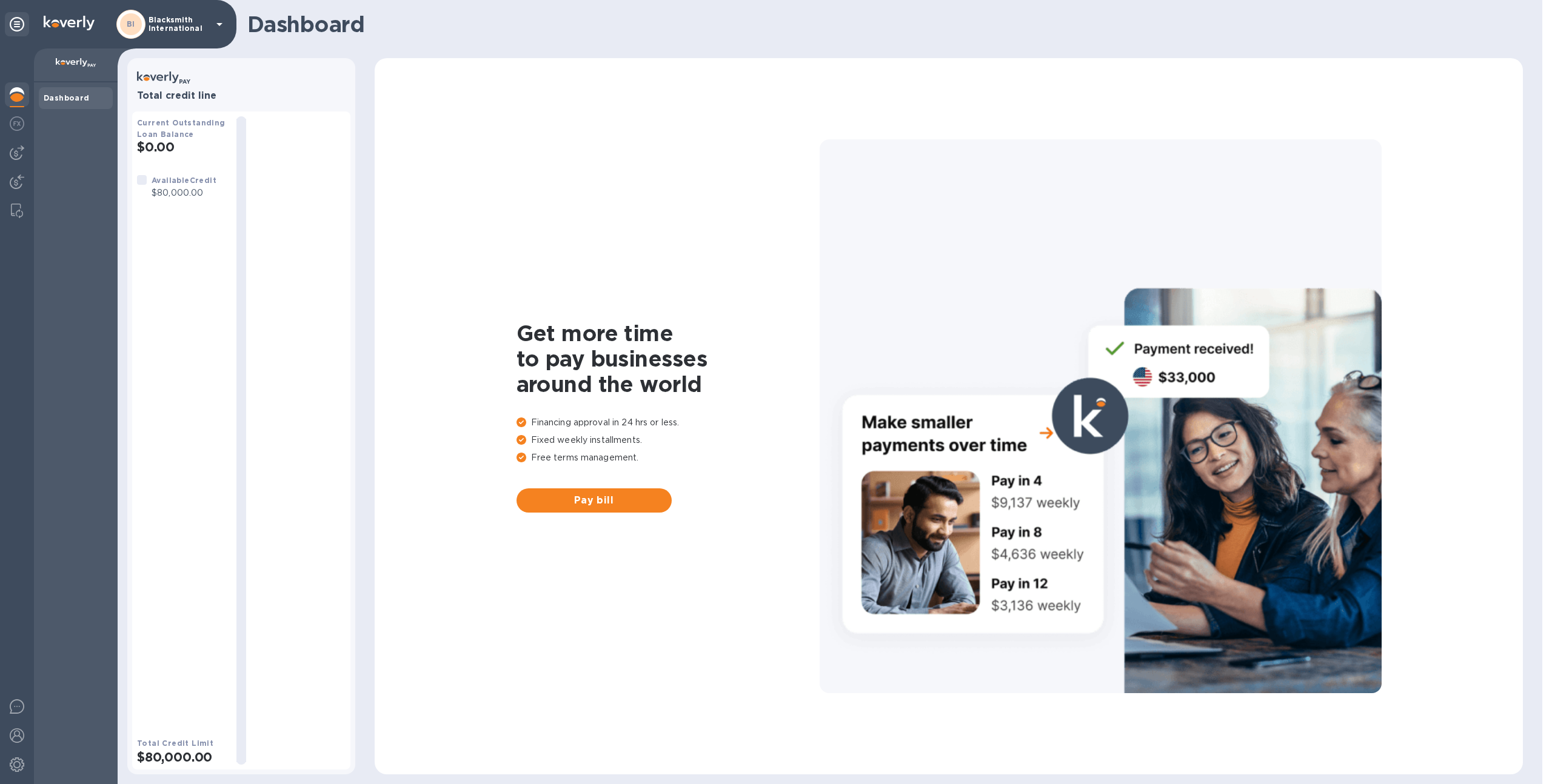
click at [310, 80] on div at bounding box center [241, 79] width 209 height 22
click at [310, 90] on h3 "Total credit line" at bounding box center [241, 96] width 209 height 12
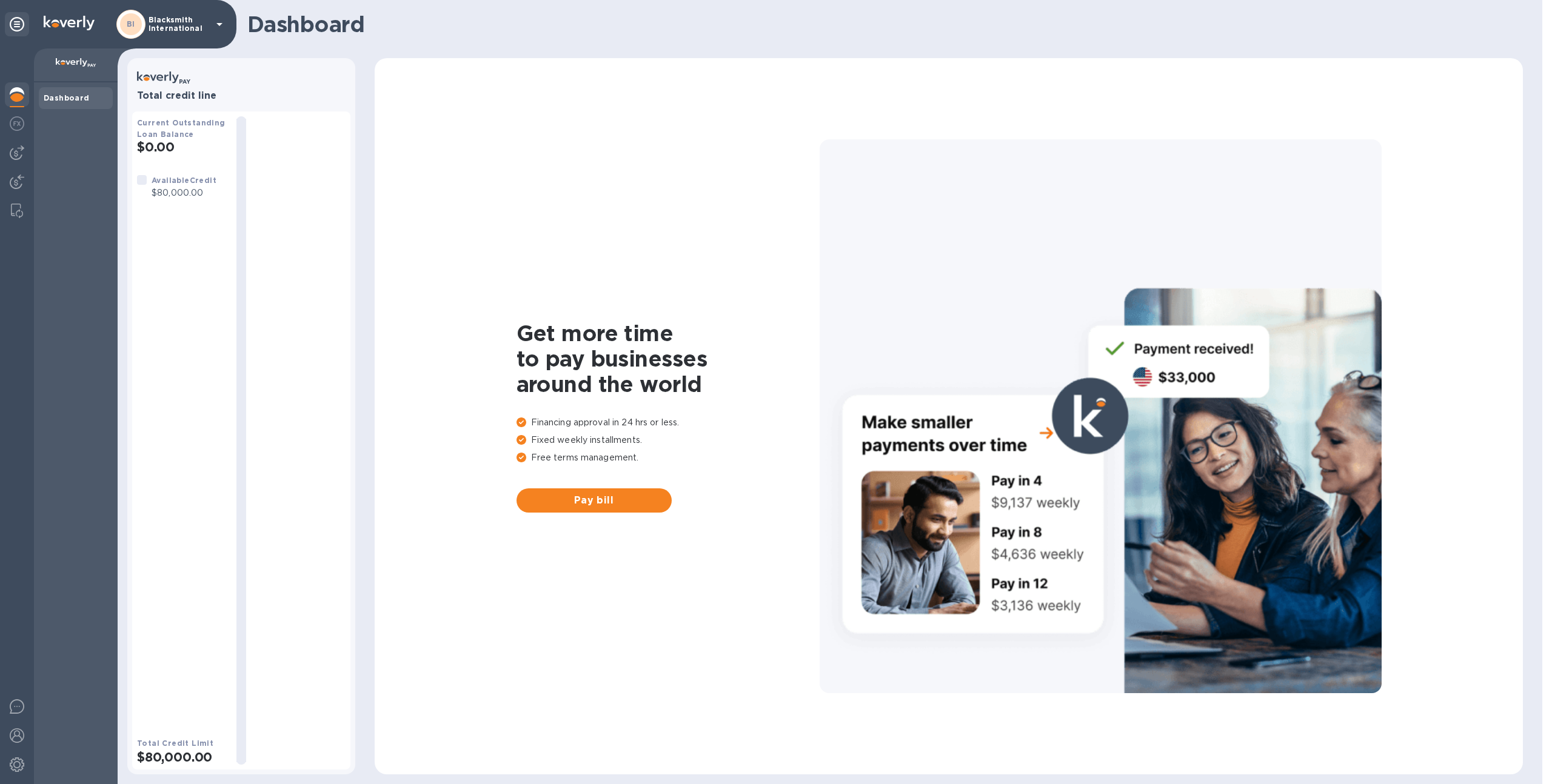
click at [310, 90] on h3 "Total credit line" at bounding box center [241, 96] width 209 height 12
click at [7, 155] on div at bounding box center [16, 152] width 24 height 24
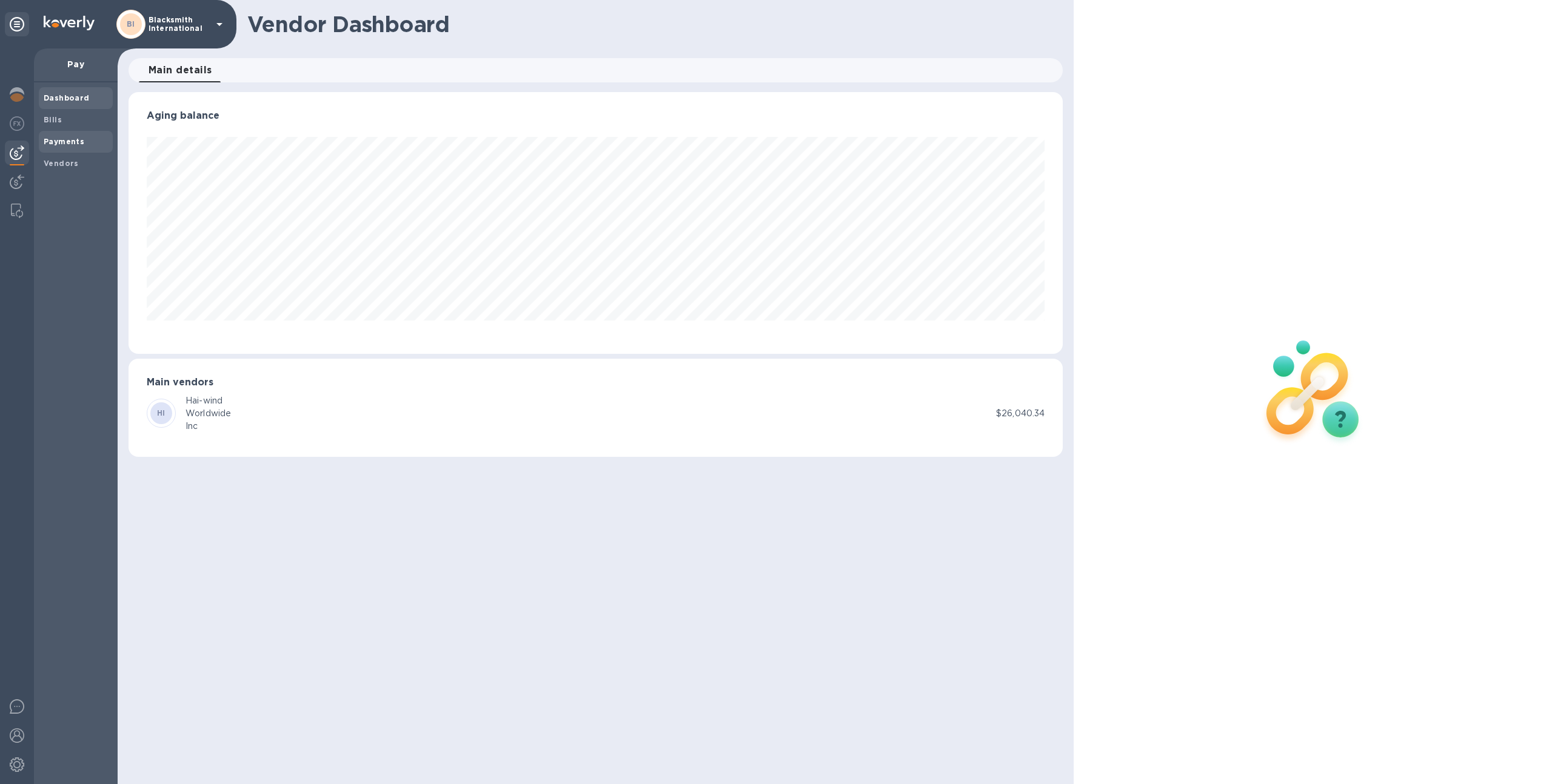
scroll to position [262, 935]
click at [69, 120] on span "Bills" at bounding box center [75, 120] width 64 height 12
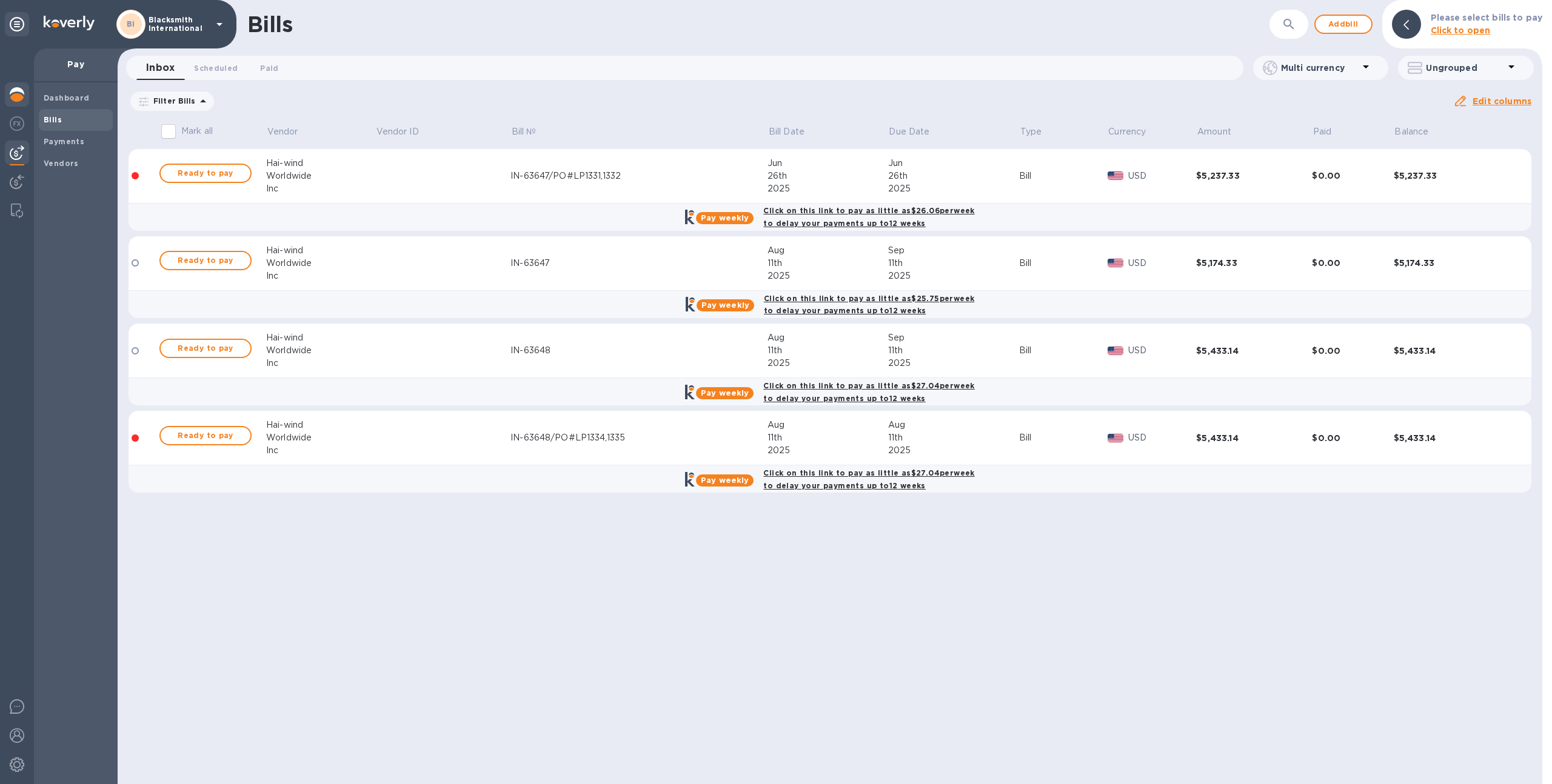
click at [16, 100] on img at bounding box center [17, 95] width 14 height 14
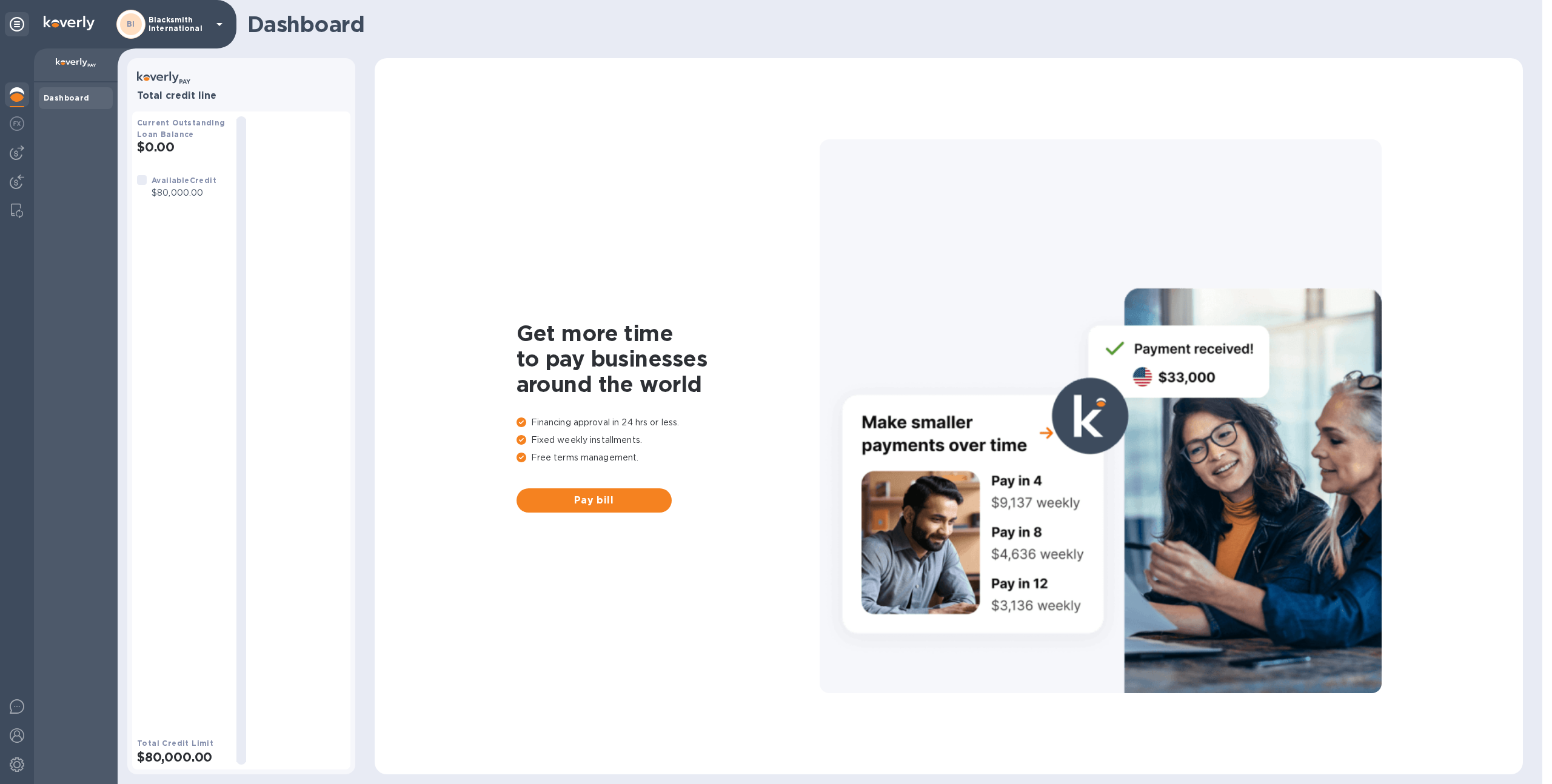
click at [337, 95] on h3 "Total credit line" at bounding box center [241, 96] width 209 height 12
click at [193, 209] on div "Available Credit $80,000.00" at bounding box center [182, 445] width 89 height 544
click at [179, 27] on p "Blacksmith International" at bounding box center [179, 24] width 61 height 17
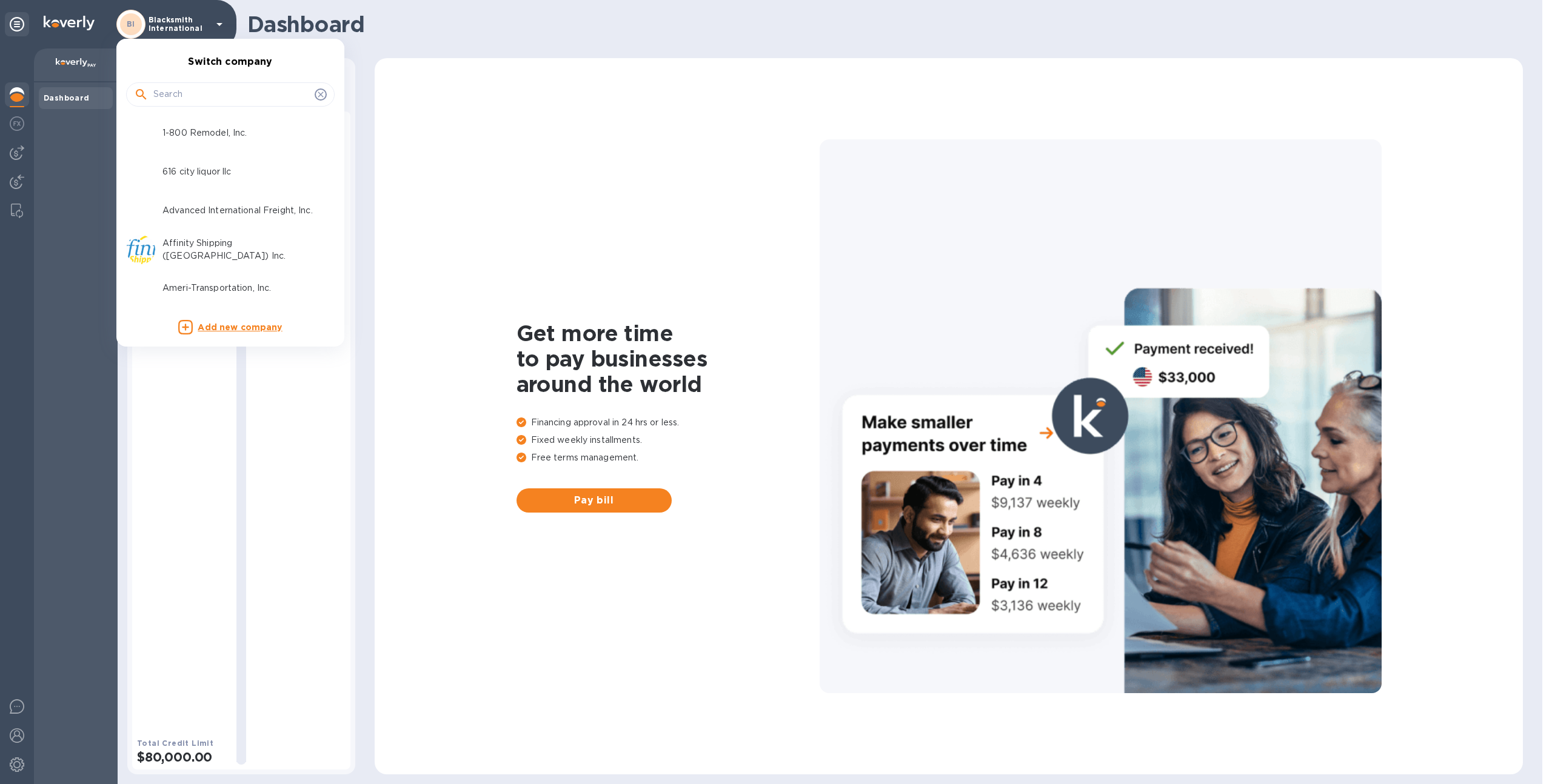
click at [202, 86] on input "text" at bounding box center [231, 95] width 156 height 18
type input "hai"
click at [226, 167] on p "Hai-wind Worldwide Inc" at bounding box center [239, 172] width 153 height 13
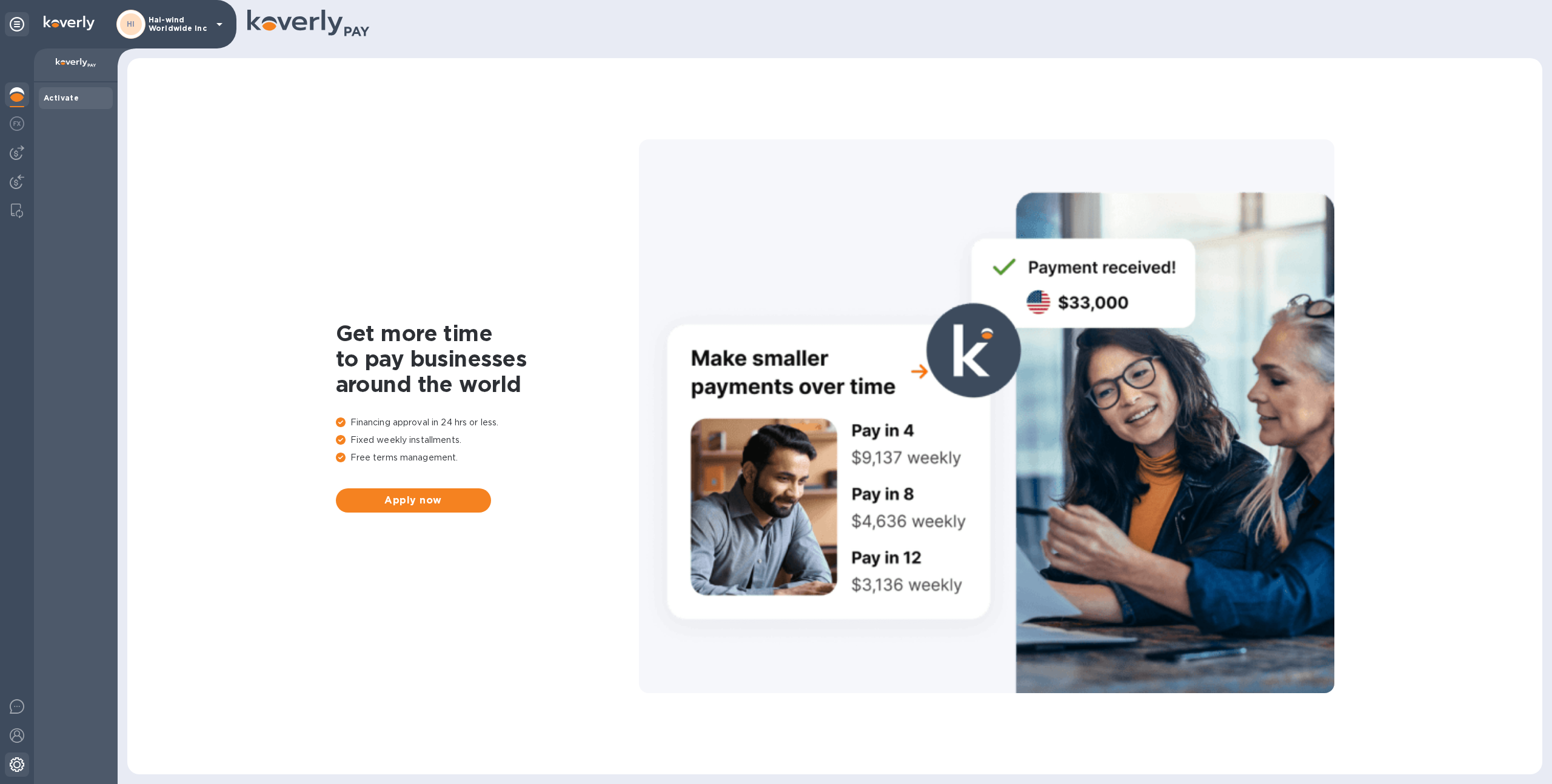
click at [8, 770] on div at bounding box center [16, 766] width 24 height 27
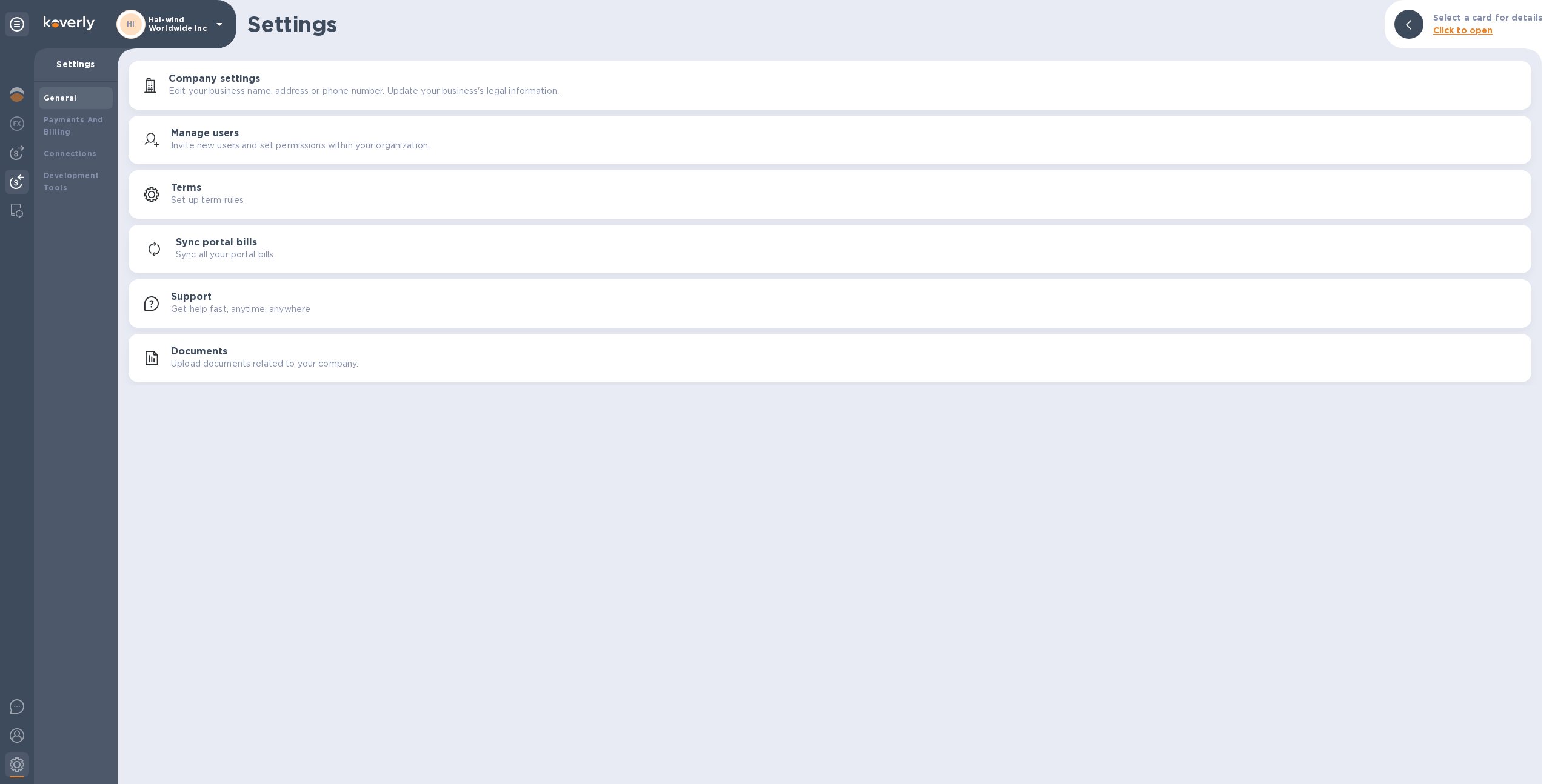
click at [20, 176] on img at bounding box center [17, 181] width 14 height 14
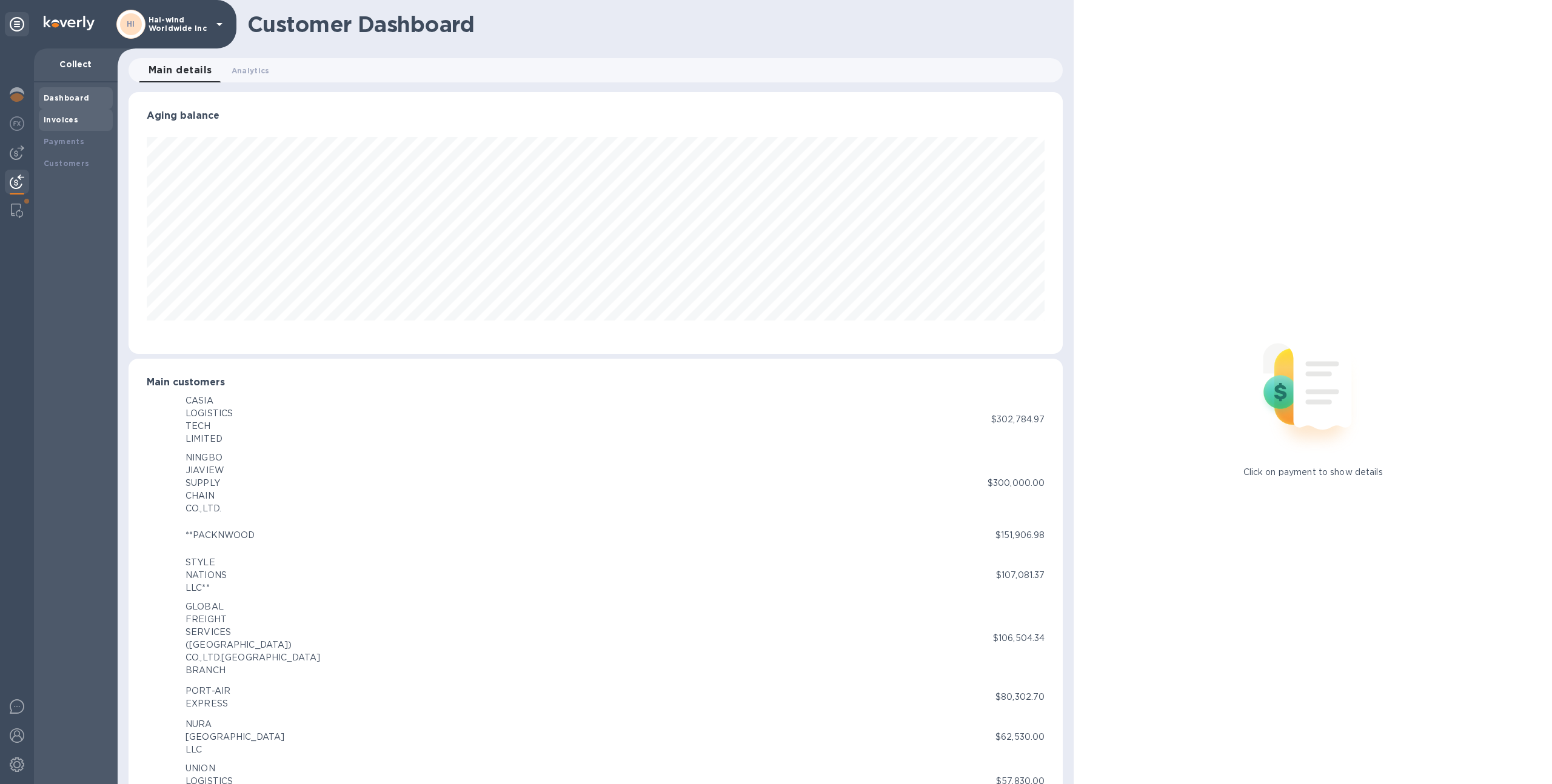
scroll to position [605722, 605385]
click at [103, 121] on div "Invoices" at bounding box center [75, 120] width 64 height 12
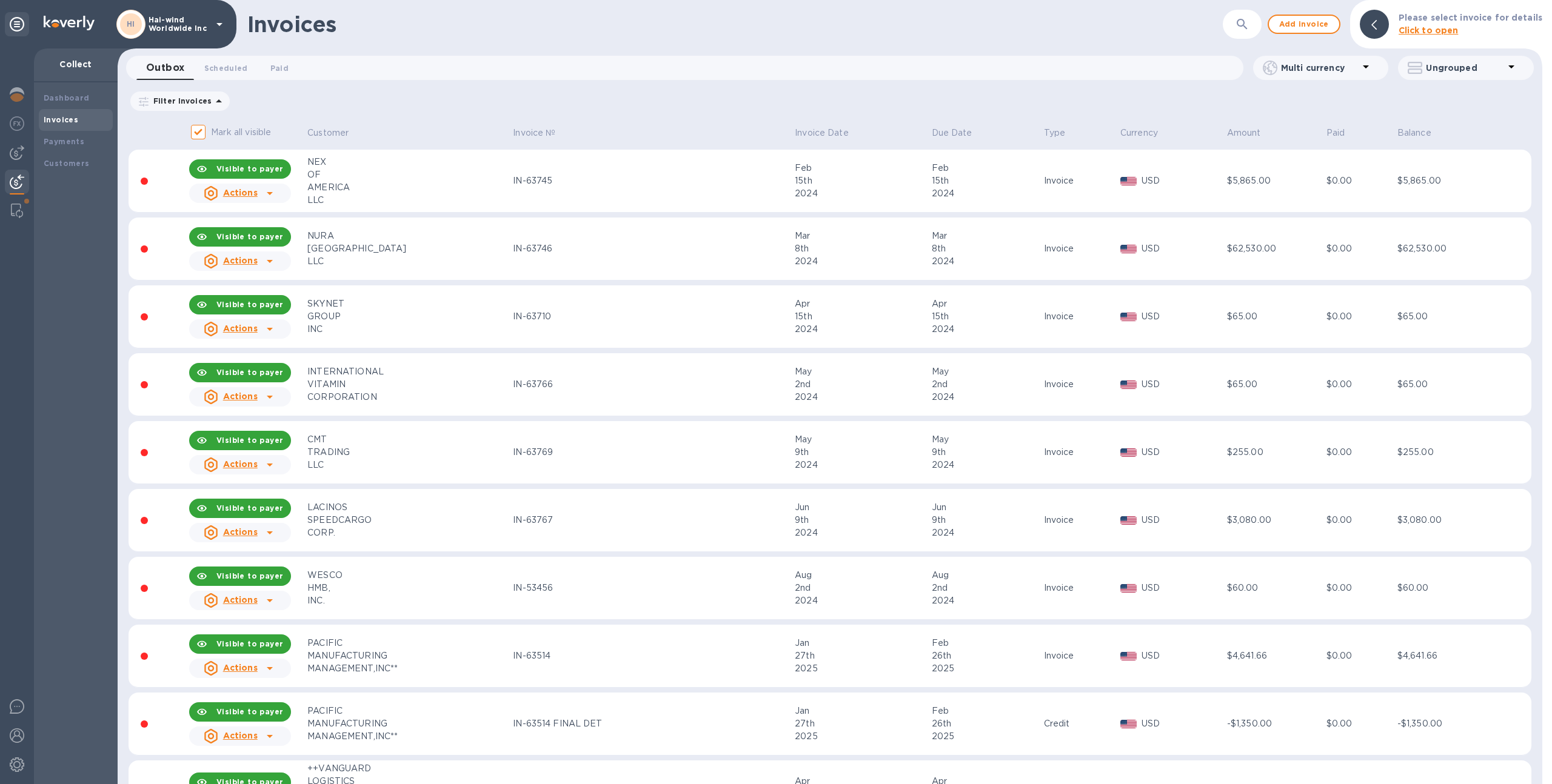
click at [626, 241] on td "IN-63746" at bounding box center [652, 249] width 282 height 63
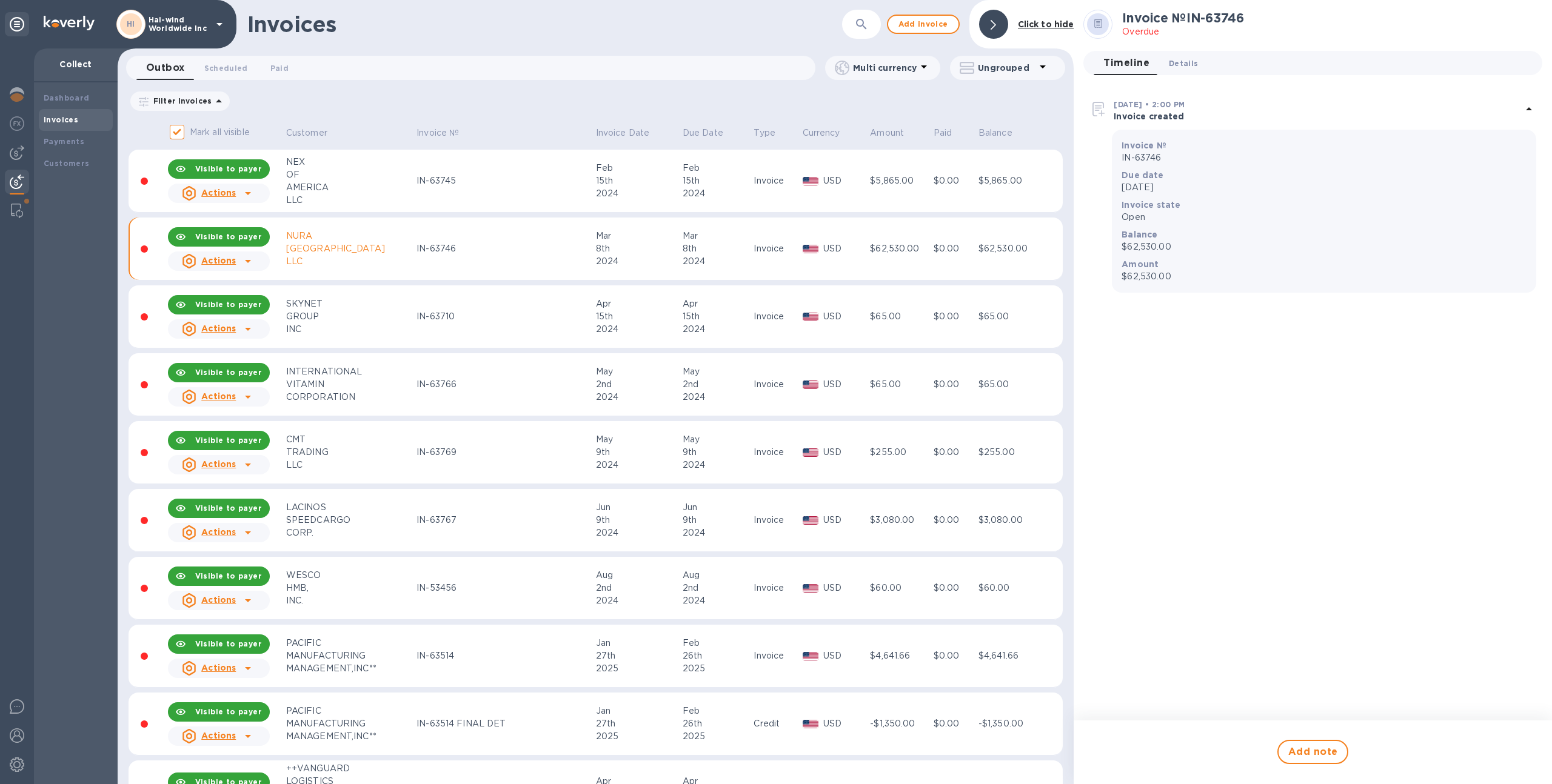
click at [1192, 67] on span "Details 0" at bounding box center [1183, 63] width 29 height 13
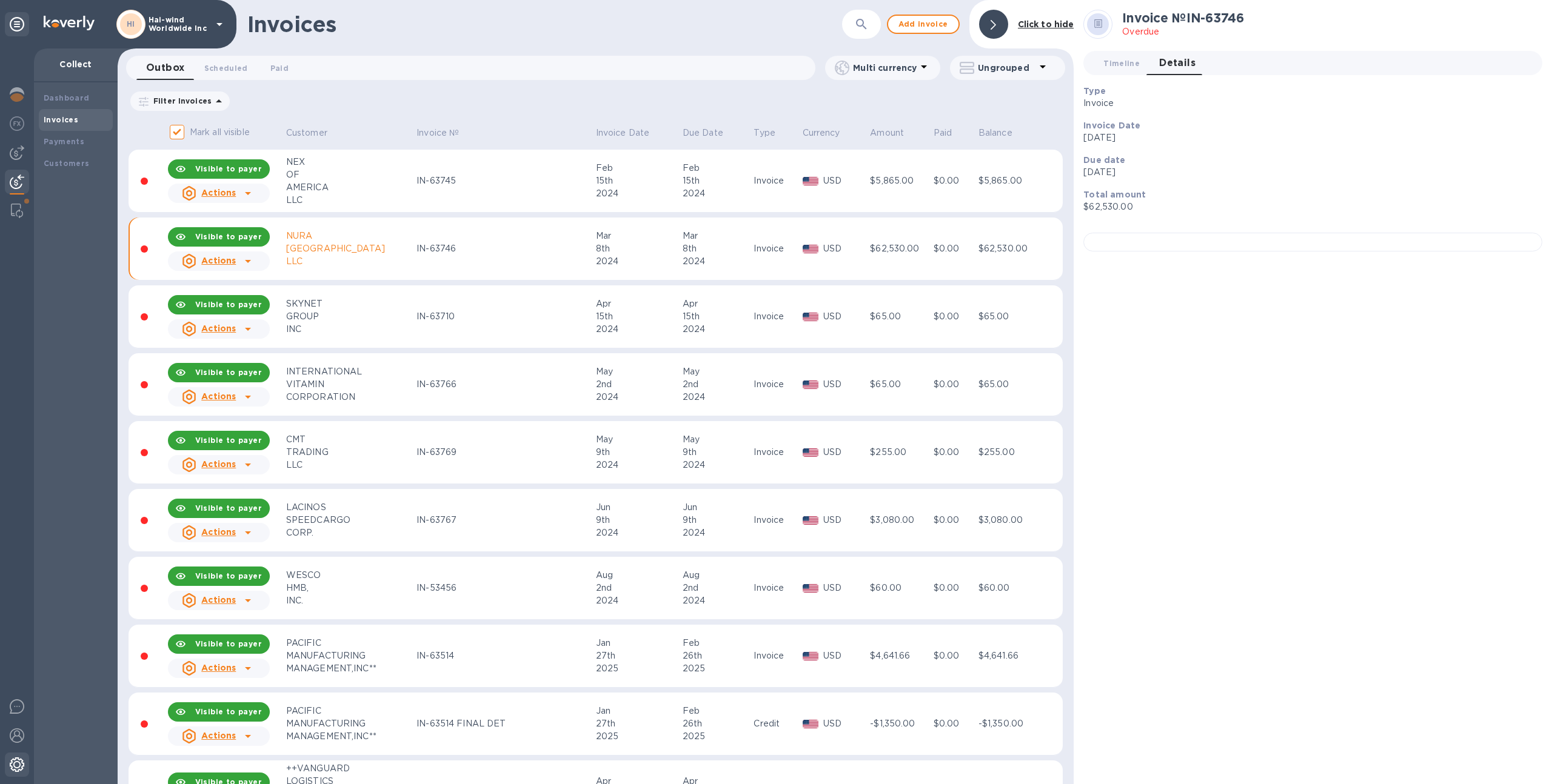
click at [25, 765] on div at bounding box center [16, 766] width 24 height 27
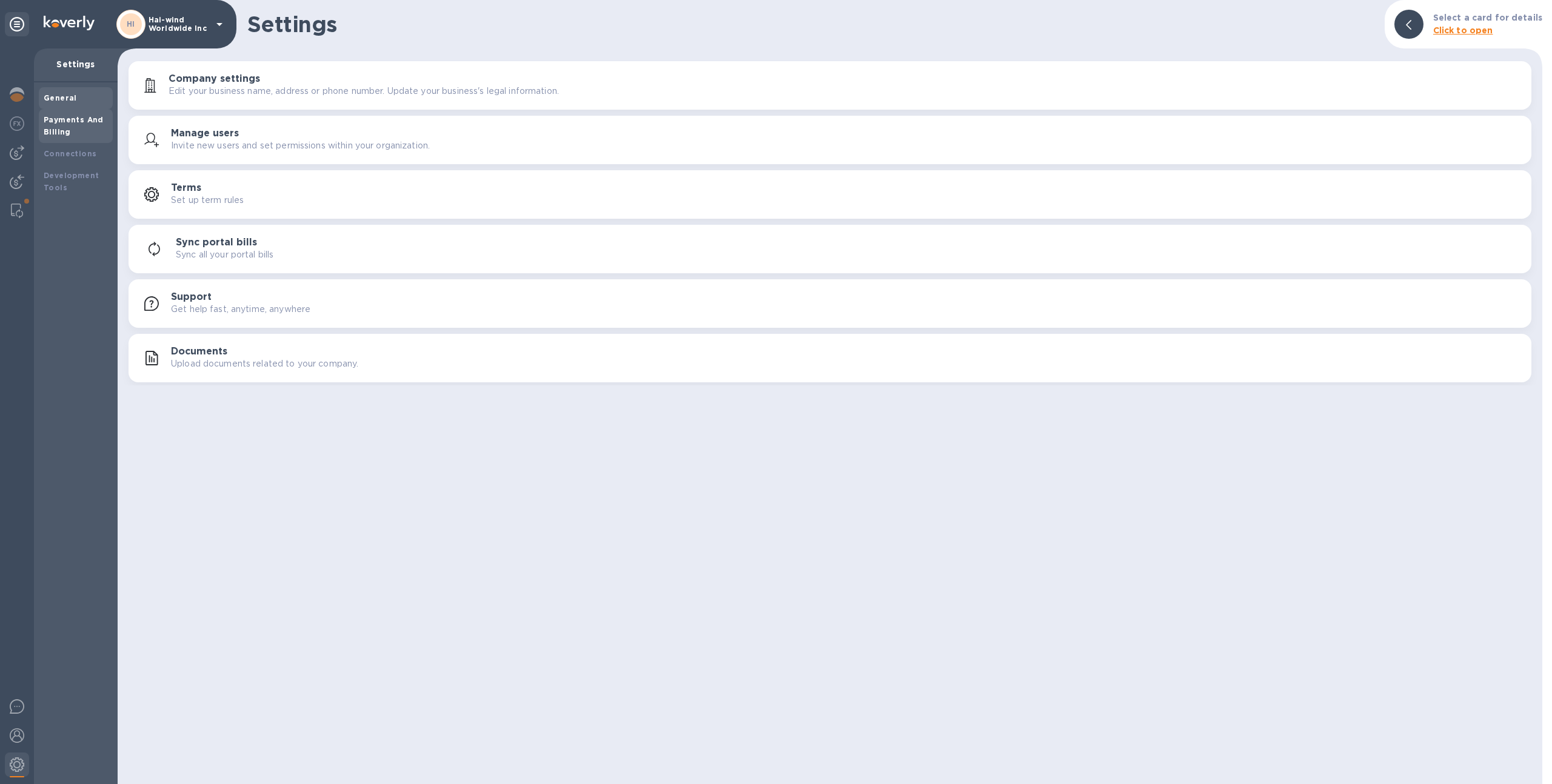
click at [107, 136] on div "Payments And Billing" at bounding box center [75, 126] width 64 height 24
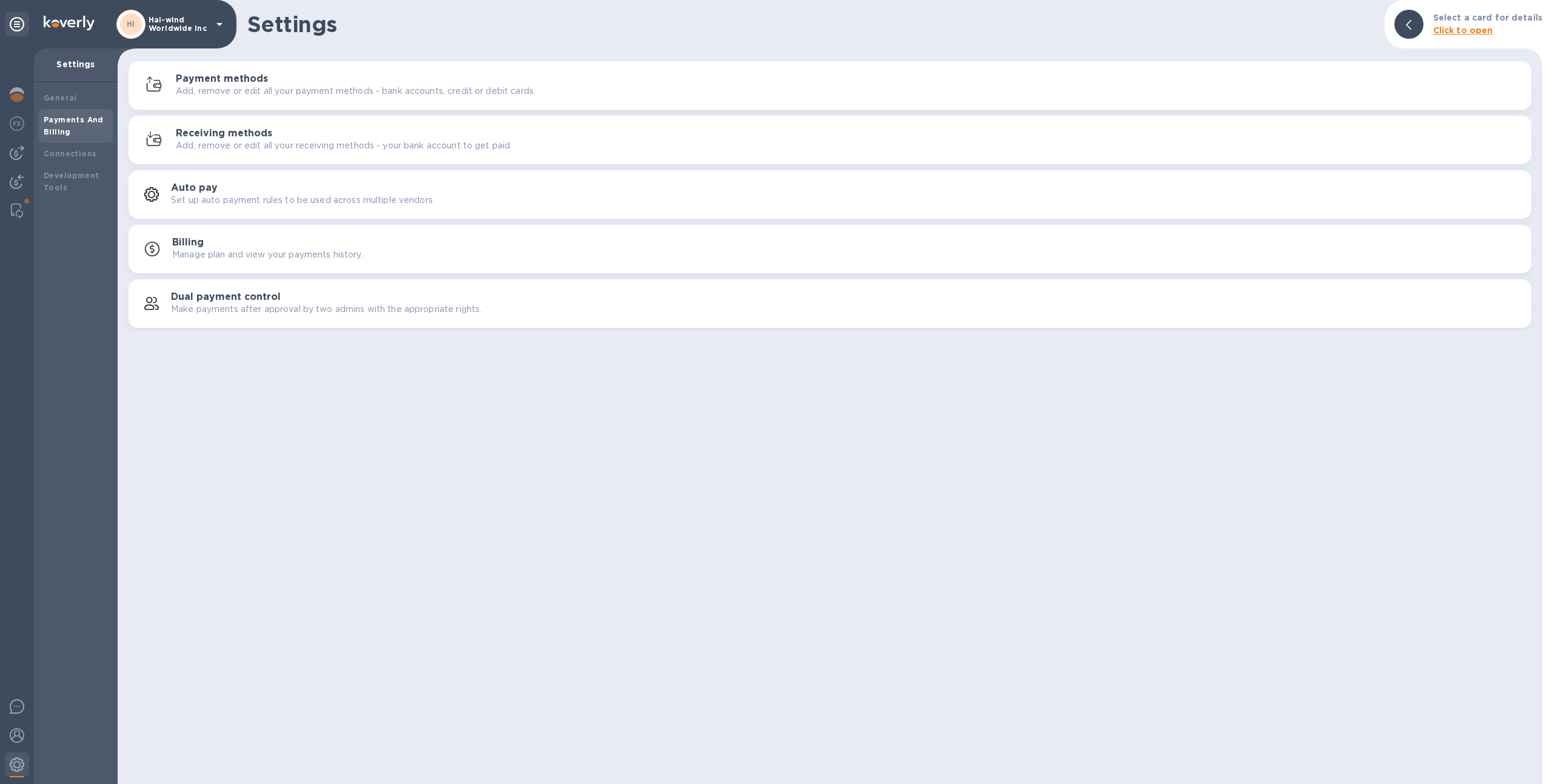
click at [196, 130] on h3 "Receiving methods" at bounding box center [224, 133] width 97 height 12
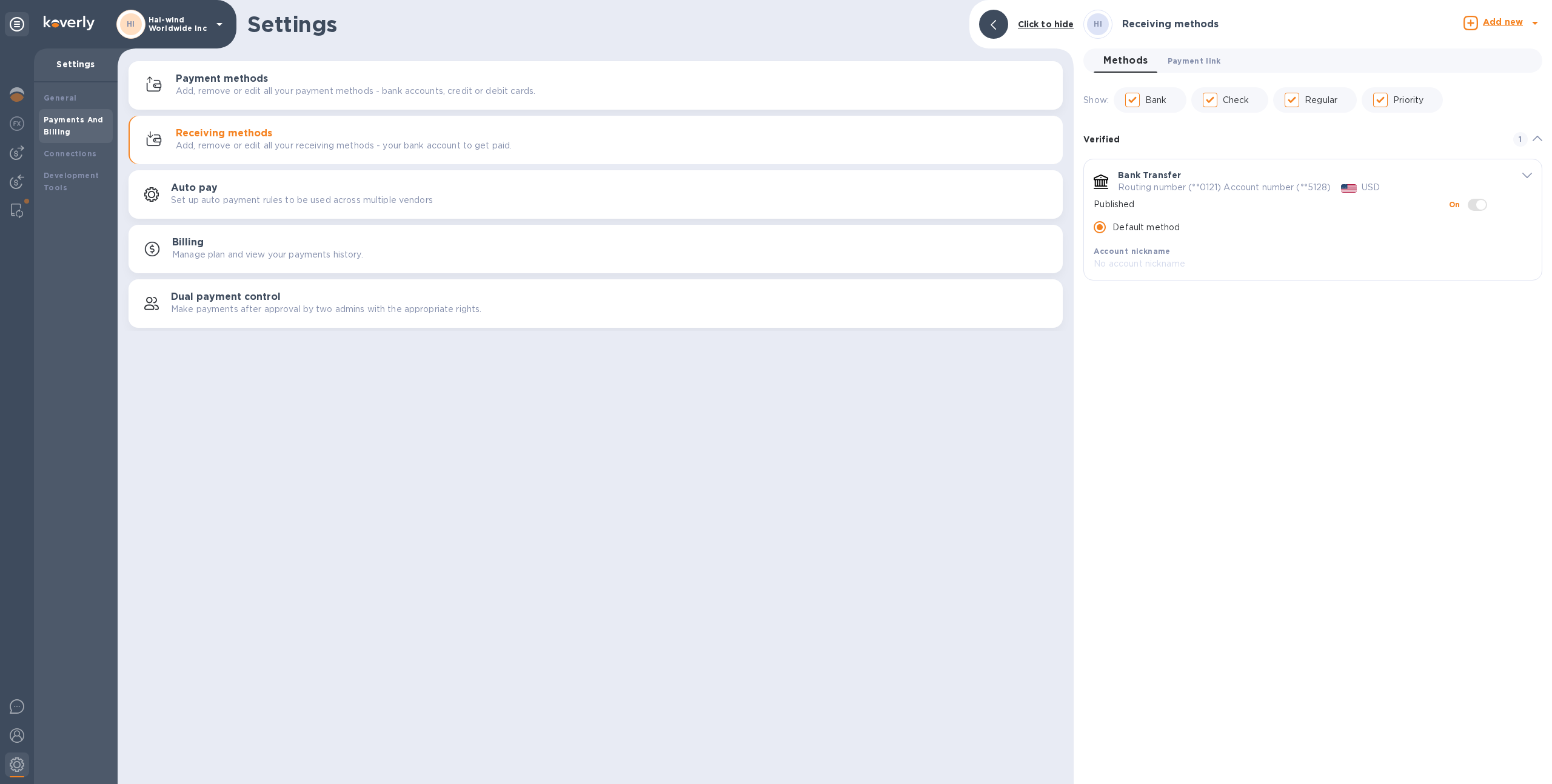
click at [1188, 63] on span "Payment link 0" at bounding box center [1194, 61] width 53 height 13
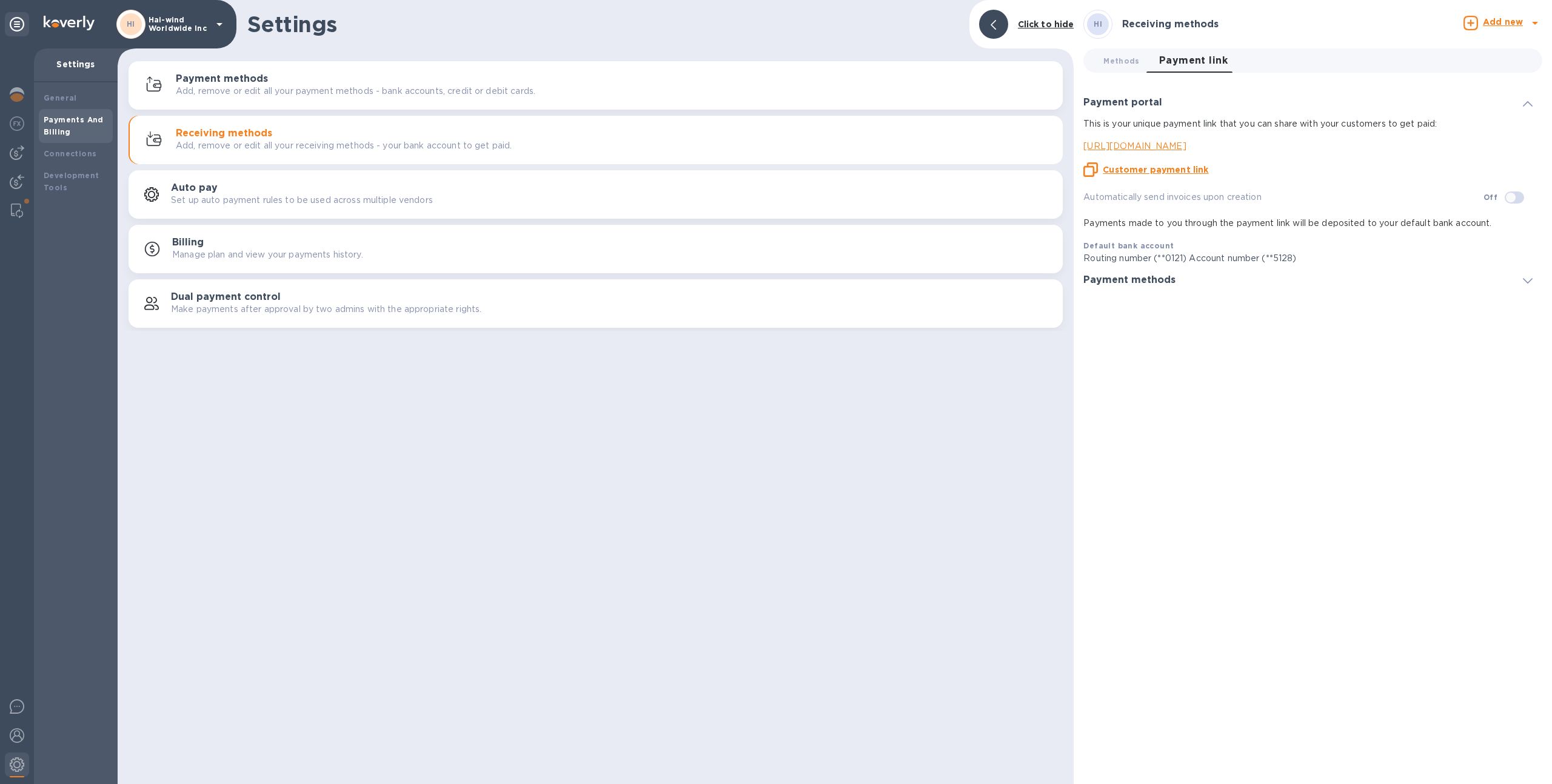
click at [1236, 148] on p "https://koverly.me/hai-windworldwideinc" at bounding box center [1308, 146] width 449 height 13
click at [10, 178] on img at bounding box center [17, 181] width 14 height 14
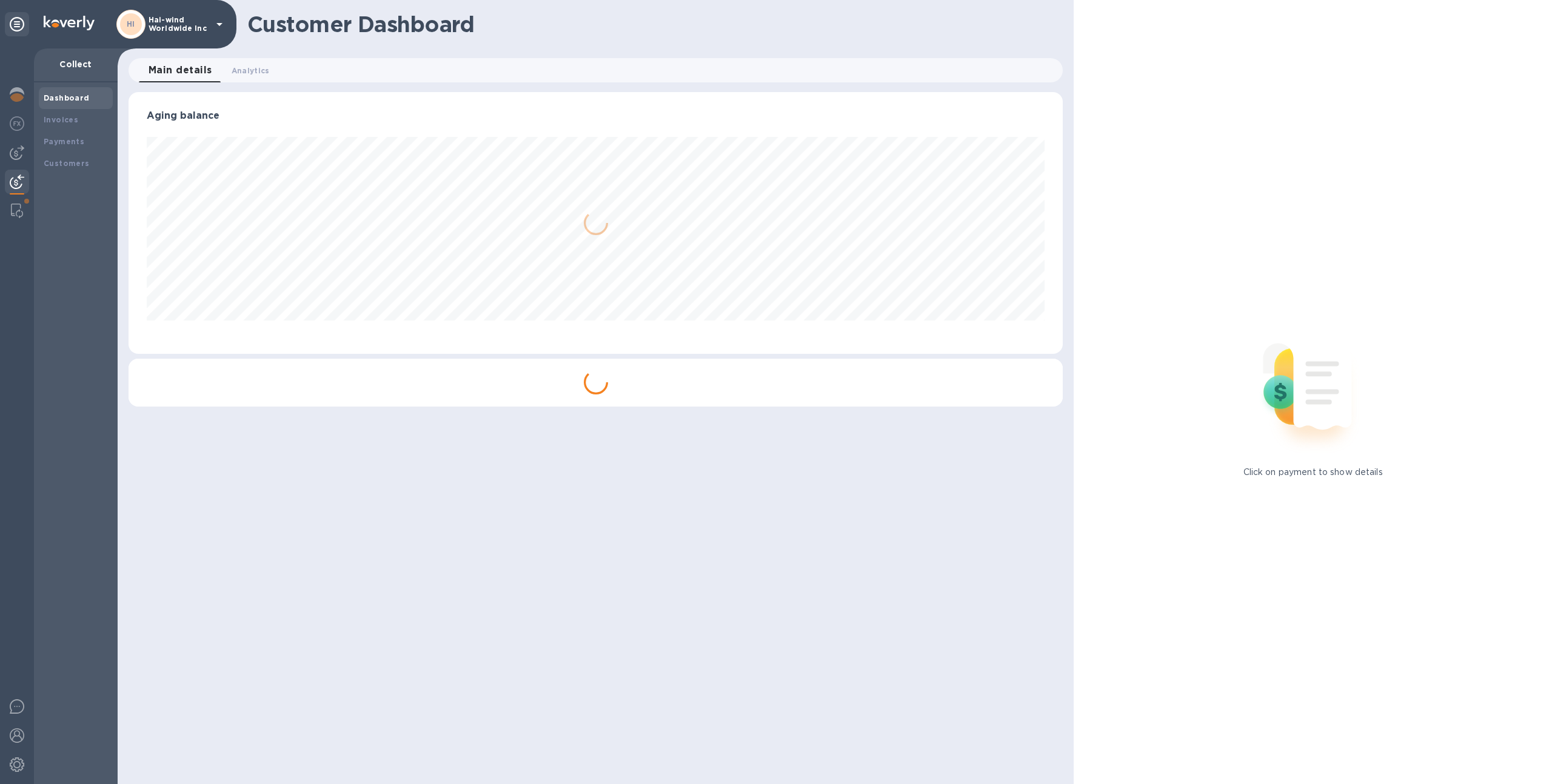
scroll to position [605722, 605380]
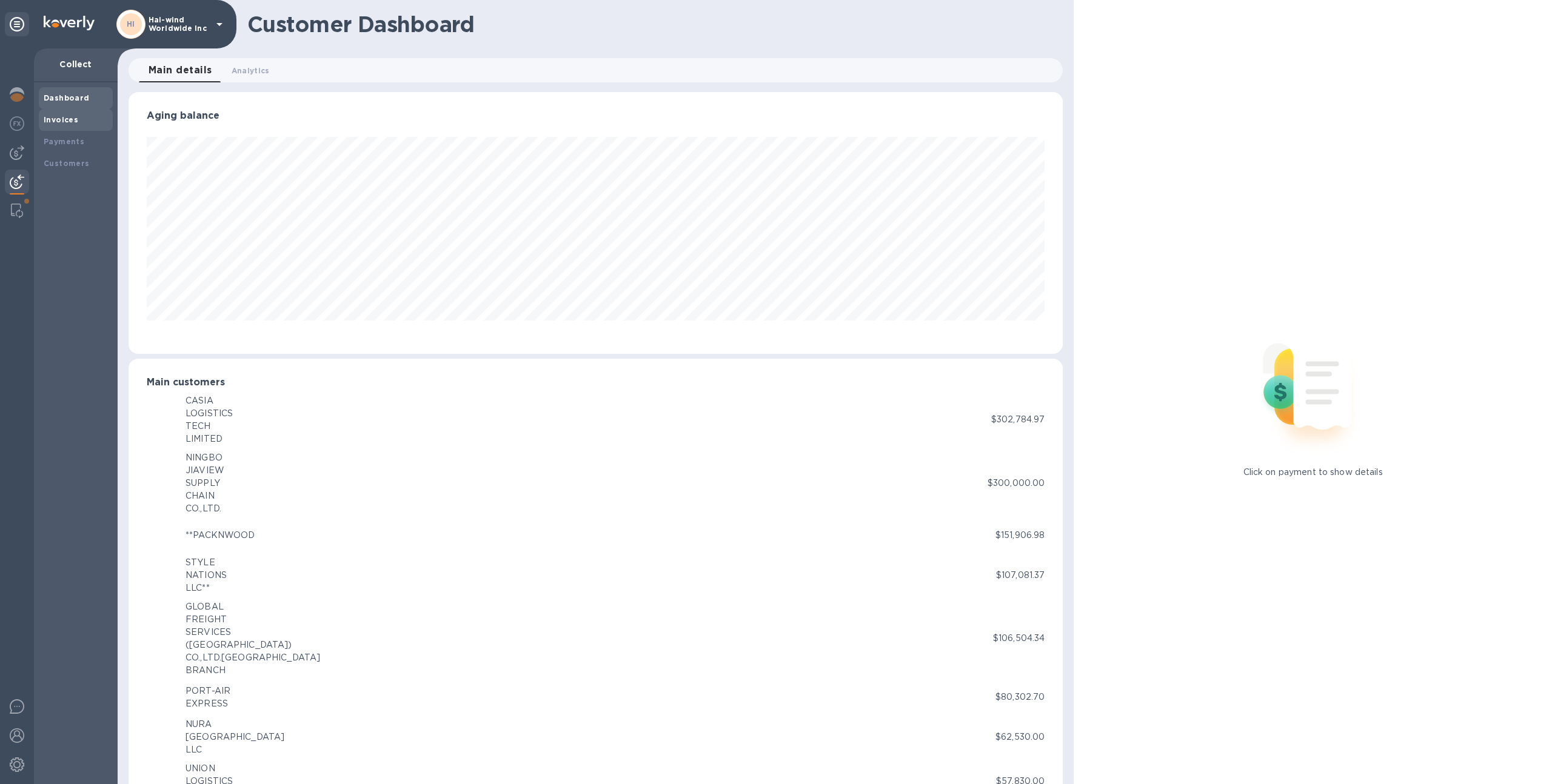
click at [80, 116] on div "Invoices" at bounding box center [75, 120] width 64 height 12
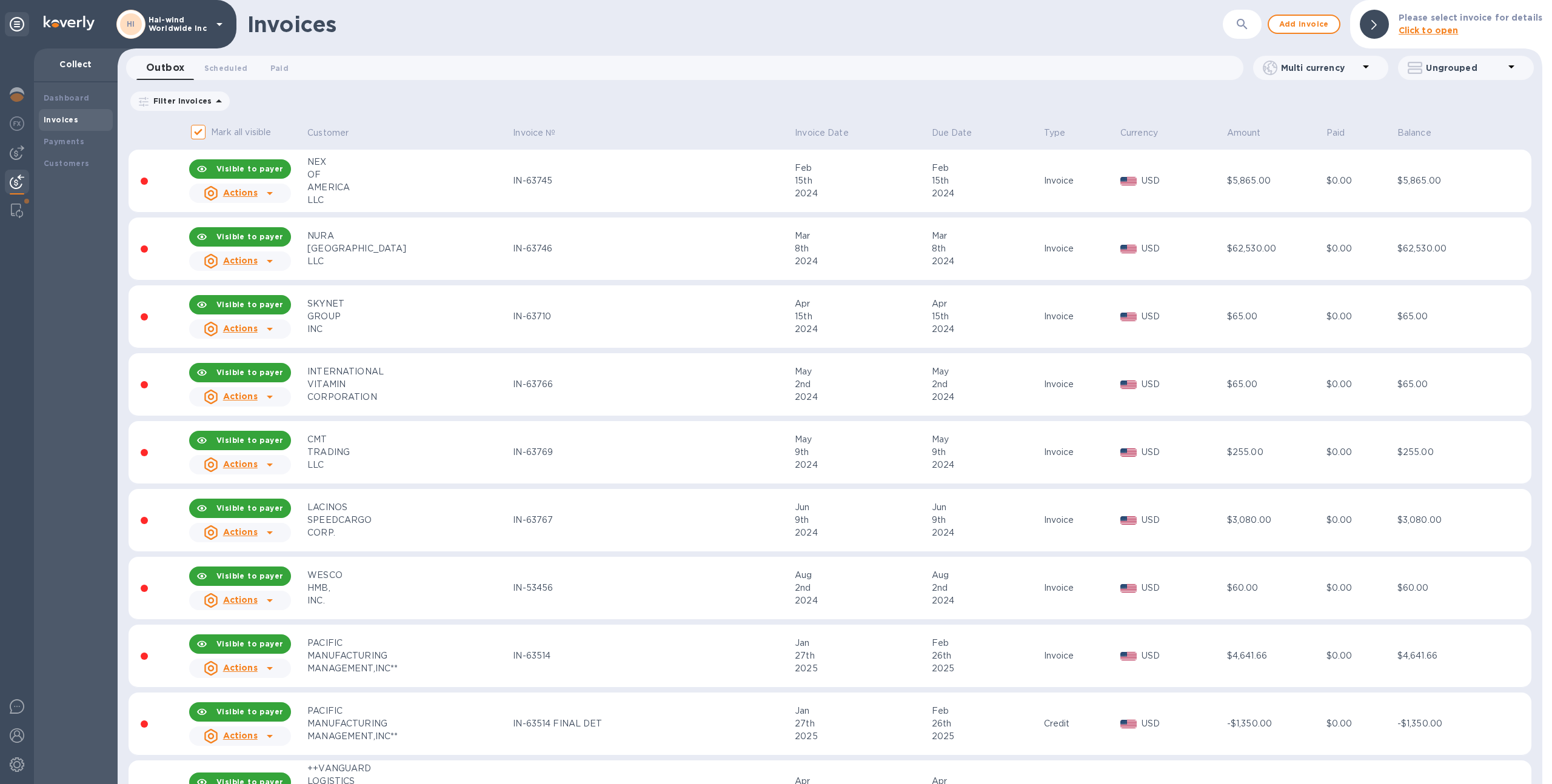
click at [265, 260] on icon at bounding box center [270, 261] width 14 height 14
click at [270, 336] on u "Customer statement link" at bounding box center [281, 340] width 113 height 10
click at [62, 153] on div "Customers" at bounding box center [76, 164] width 74 height 22
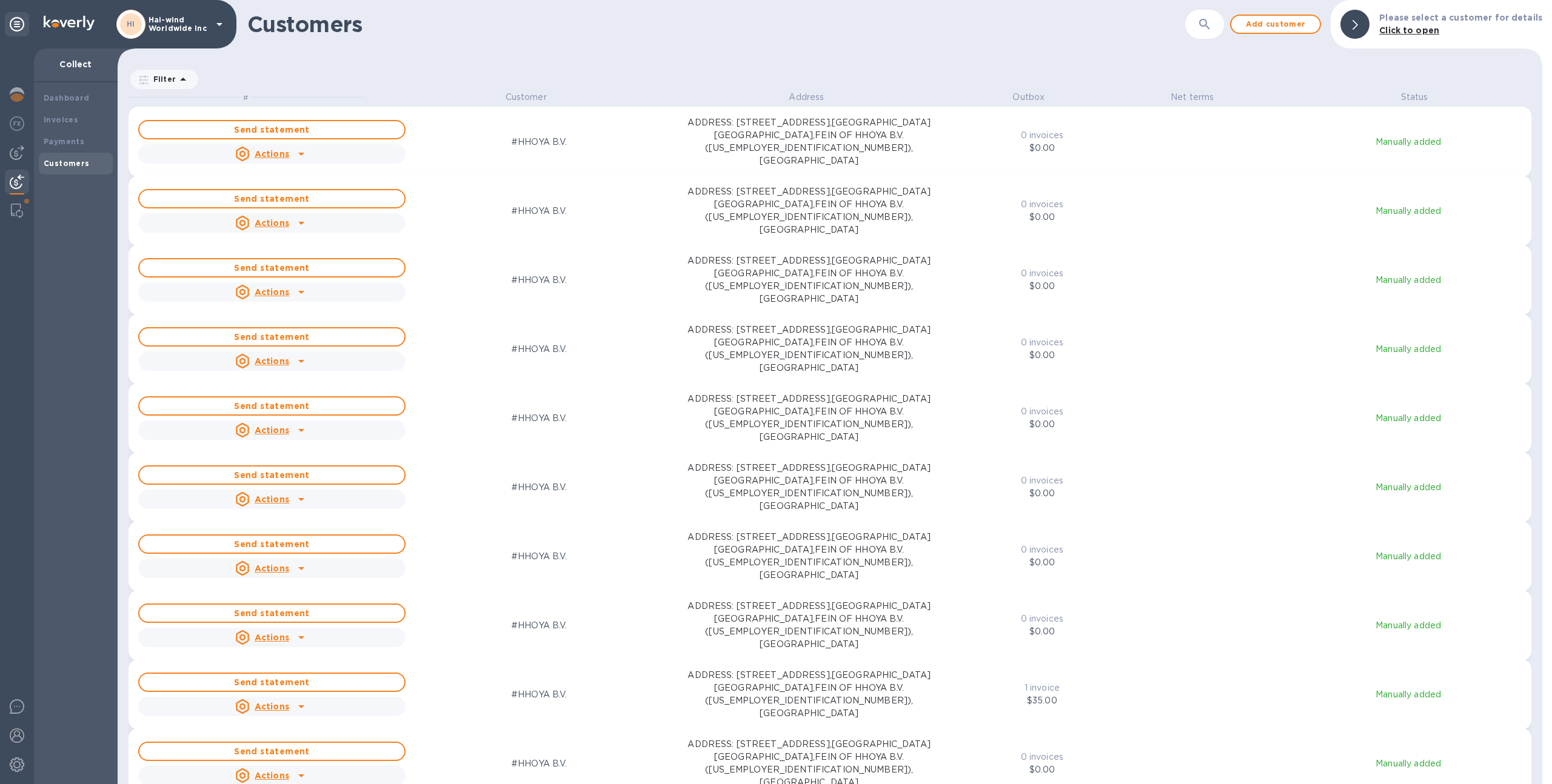
scroll to position [684, 1420]
click at [1205, 31] on icon "button" at bounding box center [1205, 24] width 14 height 14
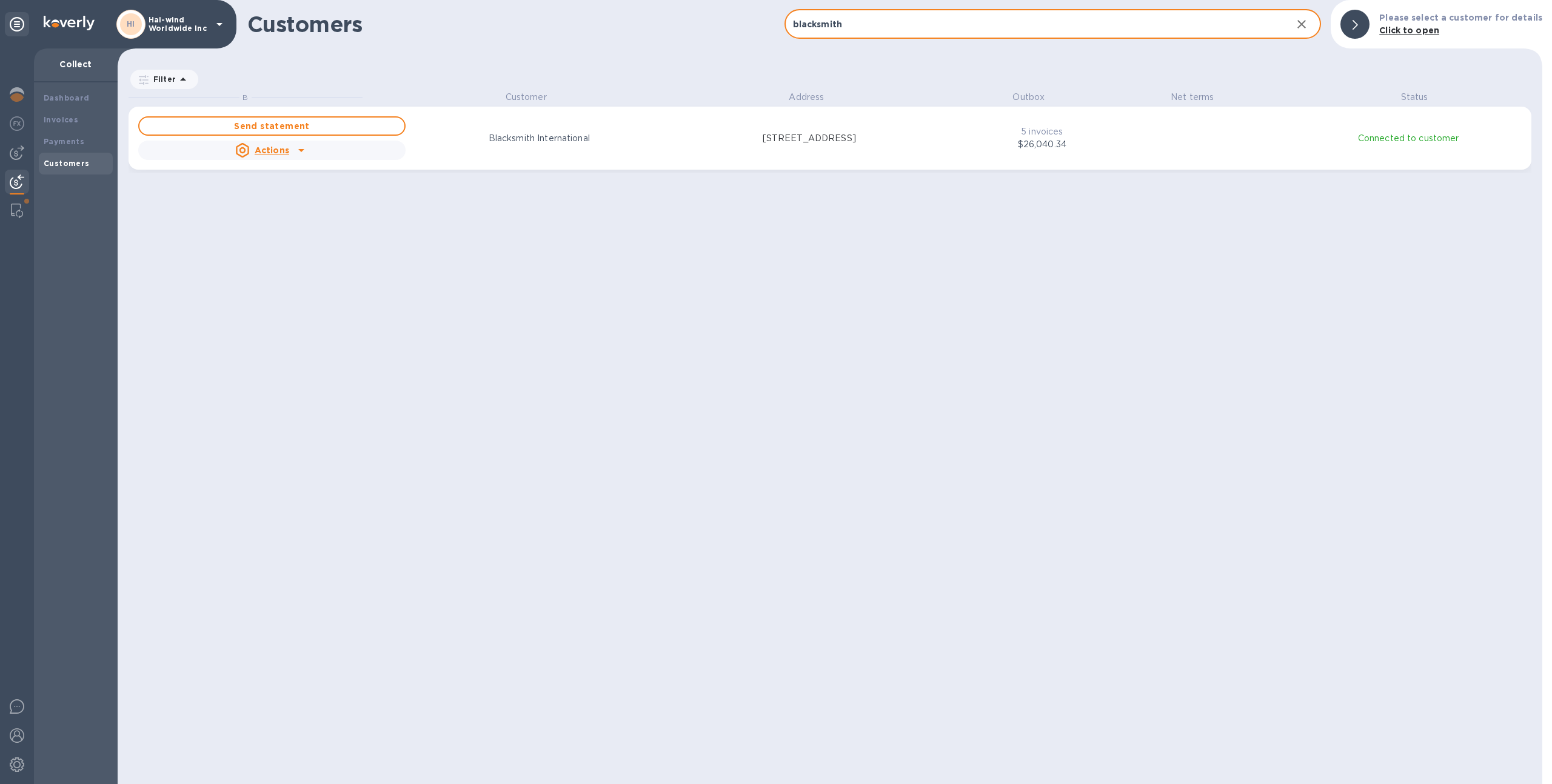
type input "blacksmith"
click at [1305, 18] on icon "button" at bounding box center [1302, 24] width 14 height 14
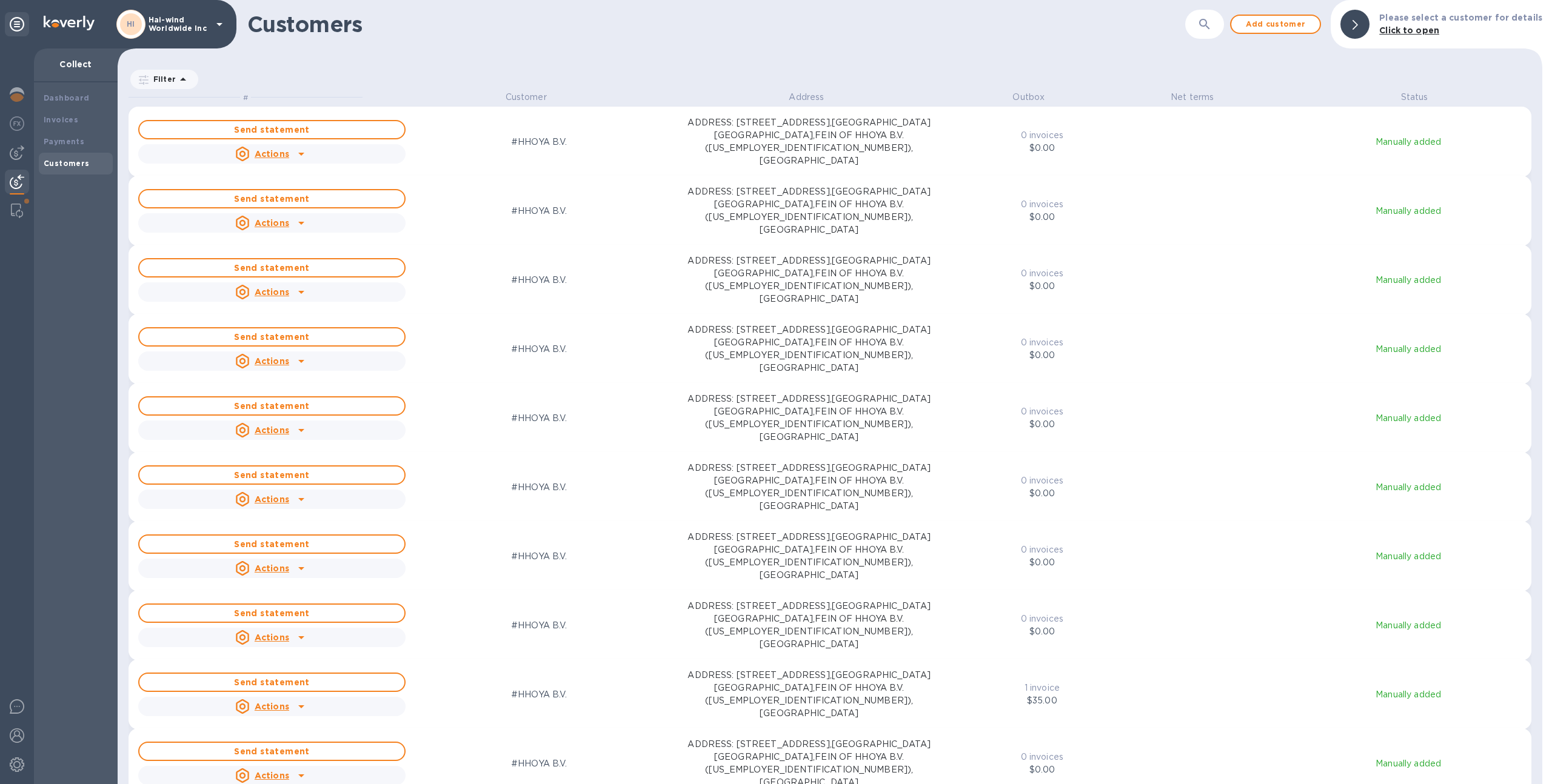
click at [190, 20] on p "Hai-wind Worldwide Inc" at bounding box center [179, 24] width 61 height 17
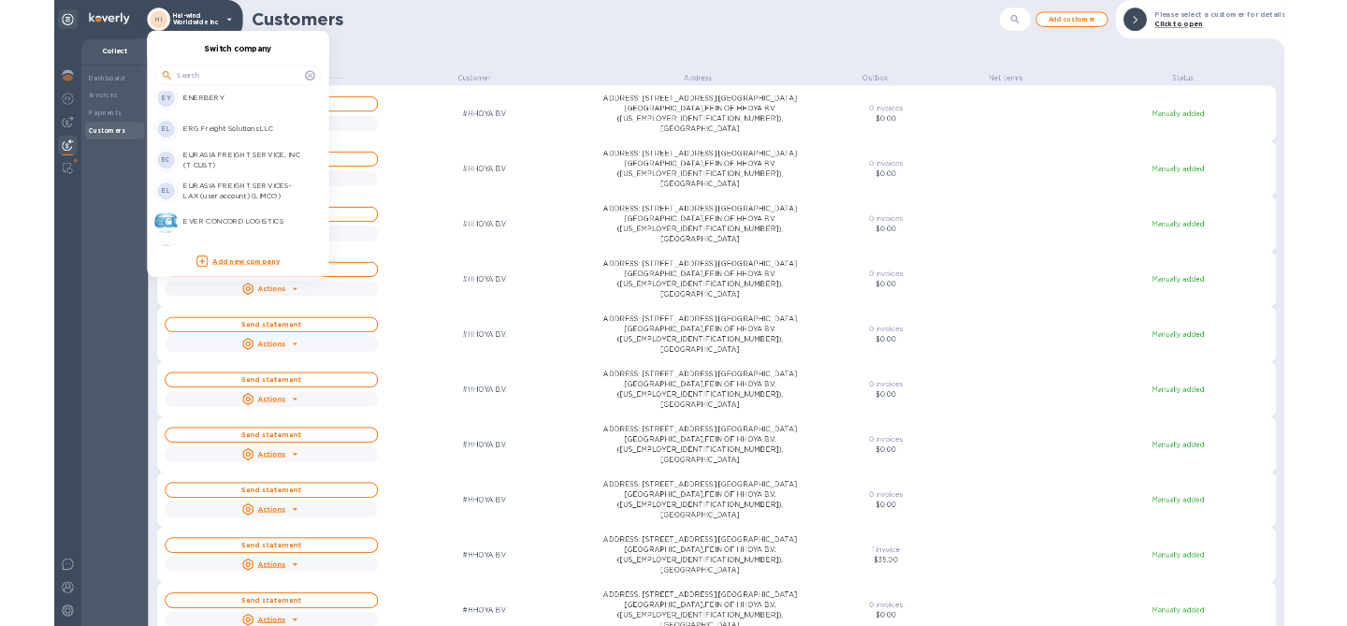
scroll to position [1631, 0]
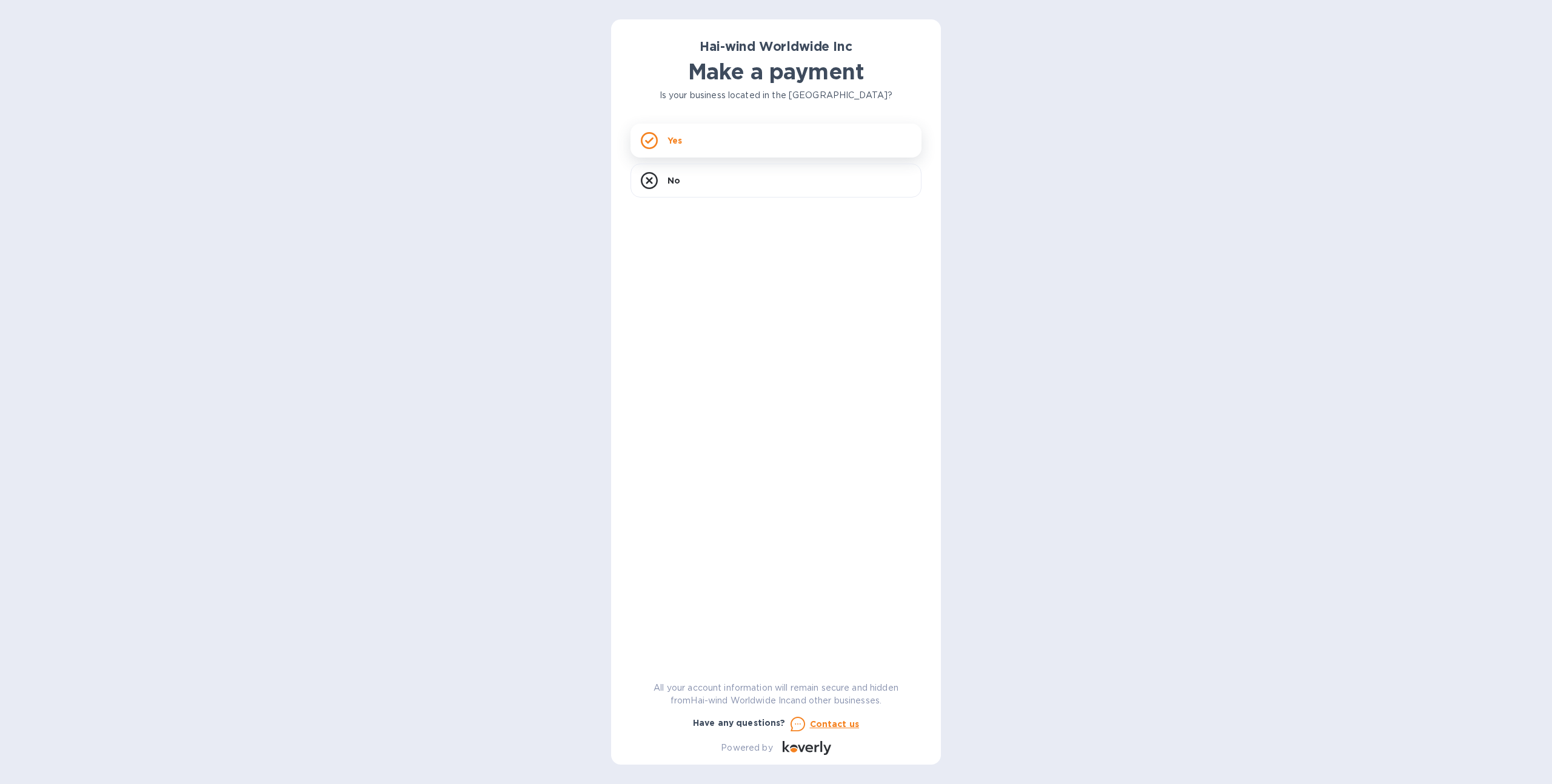
click at [729, 139] on div "Yes" at bounding box center [776, 141] width 291 height 34
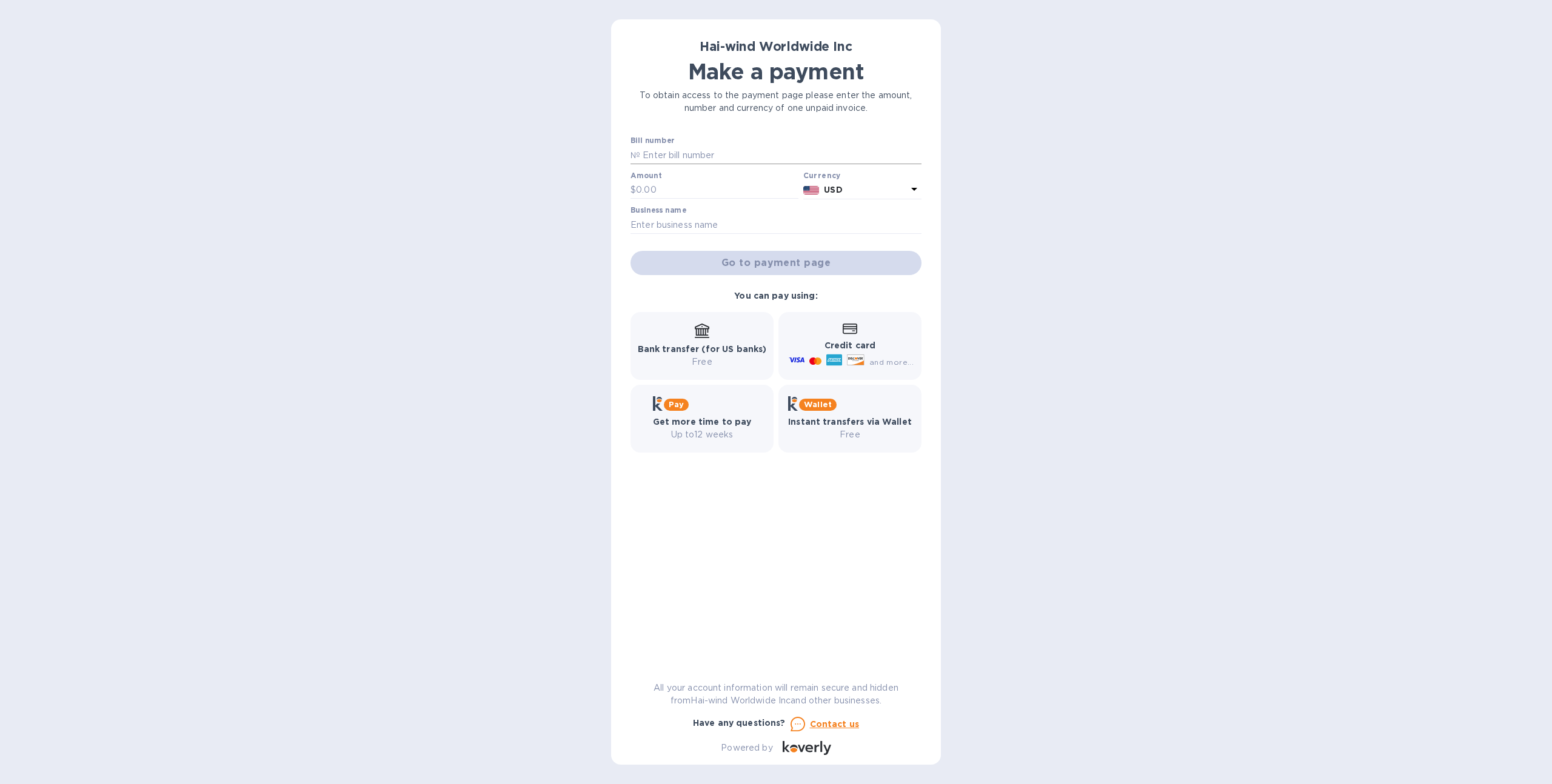
click at [724, 152] on input "text" at bounding box center [781, 155] width 281 height 18
